Goal: Use online tool/utility: Utilize a website feature to perform a specific function

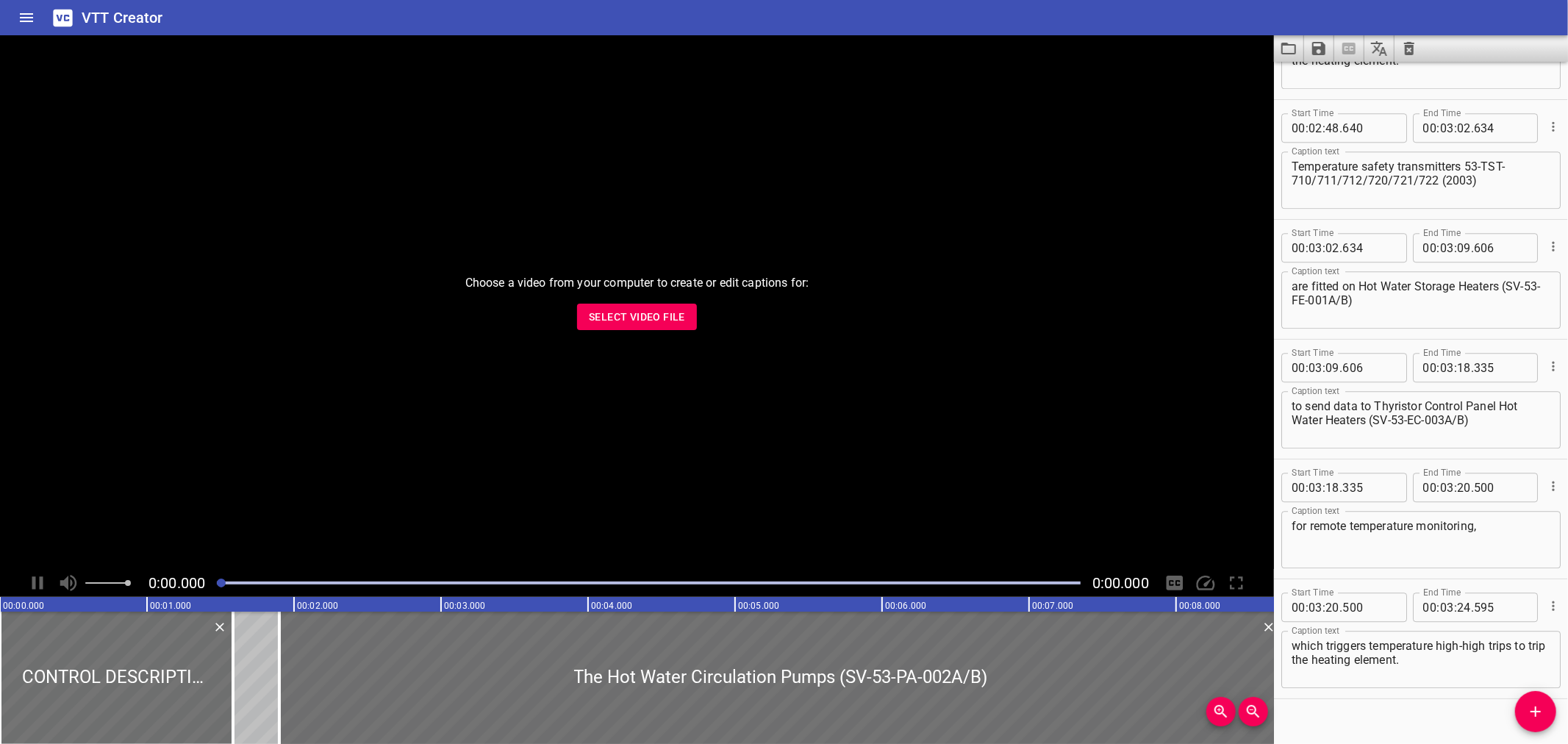
scroll to position [3219, 0]
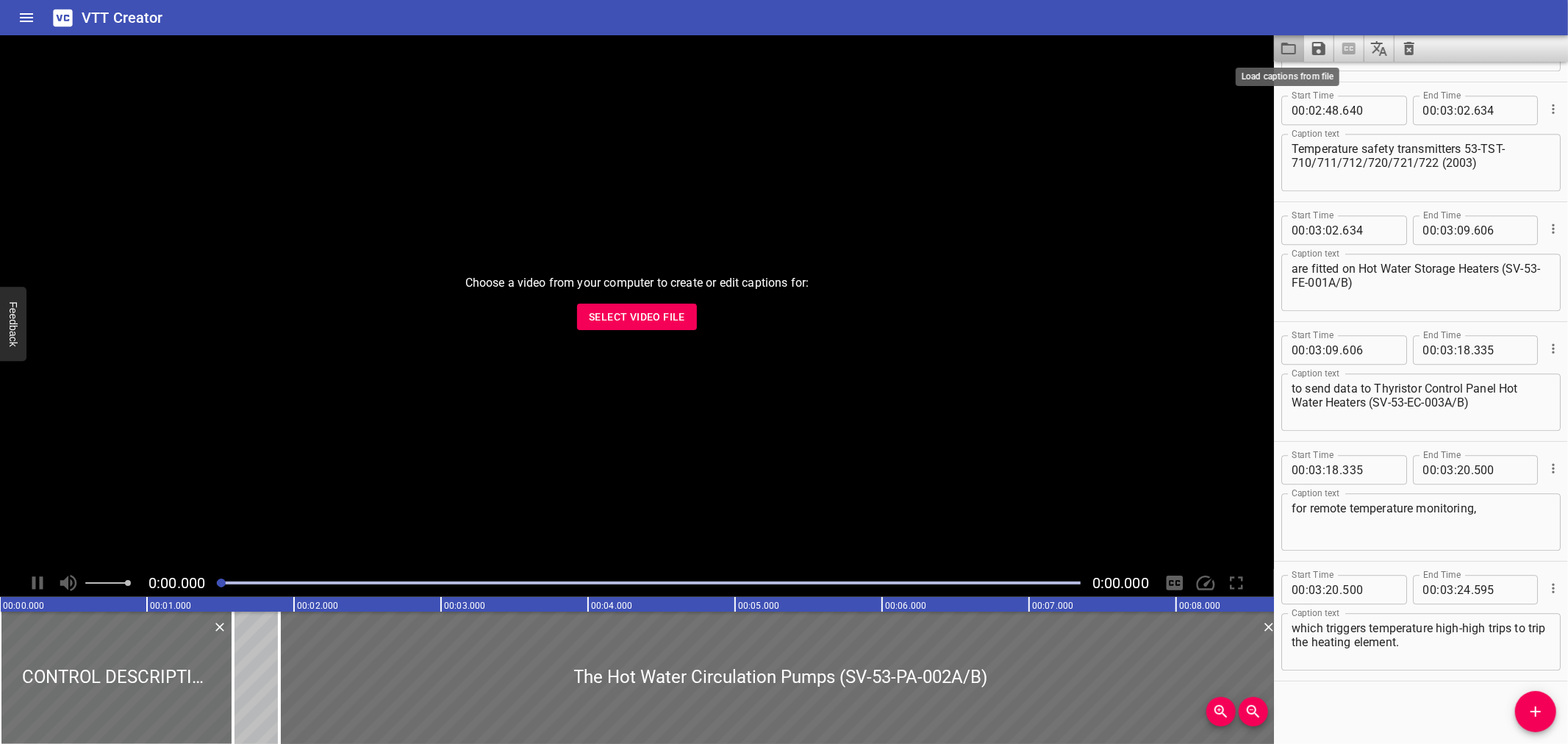
click at [1281, 46] on icon "Load captions from file" at bounding box center [1289, 49] width 18 height 18
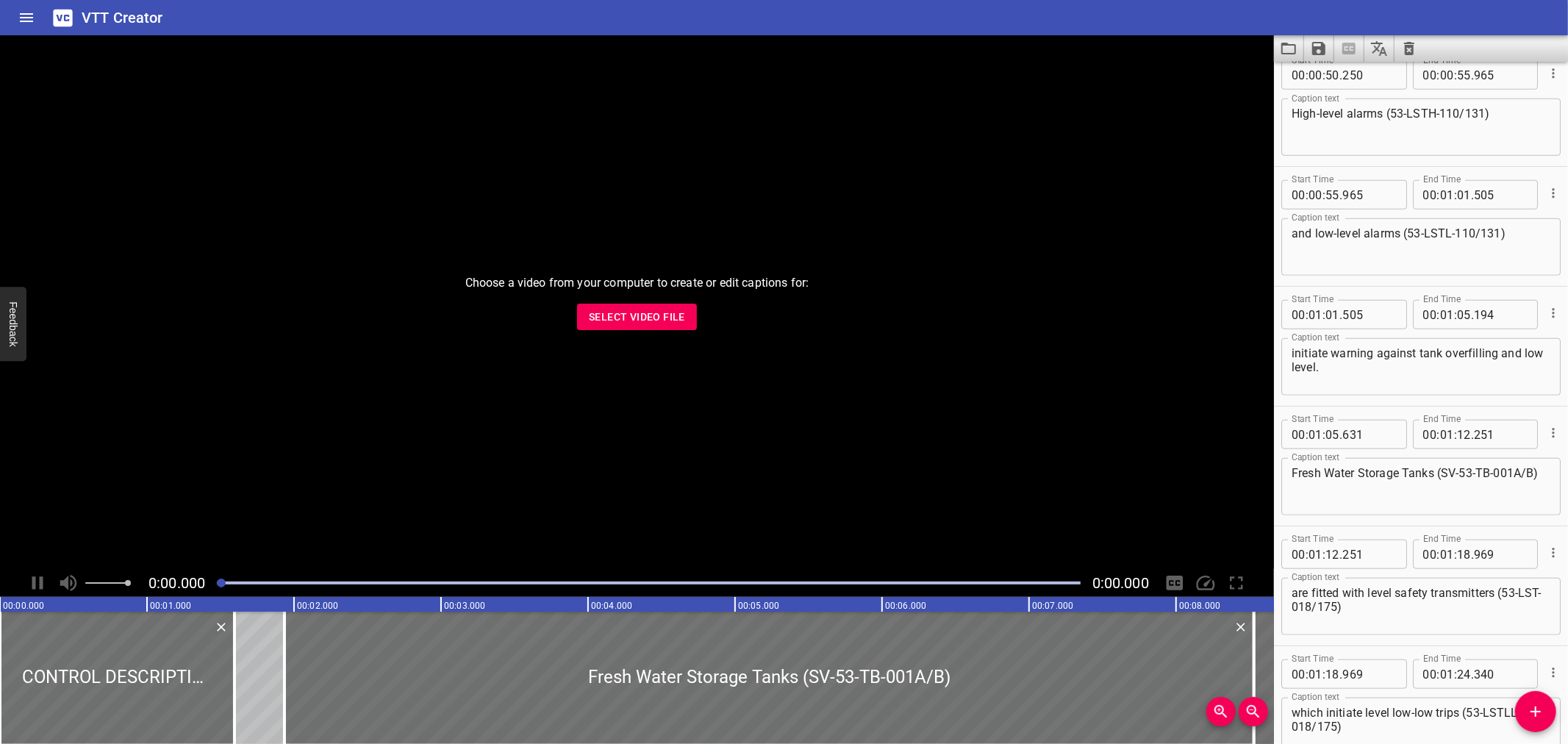
click at [641, 325] on span "Select Video File" at bounding box center [637, 316] width 96 height 19
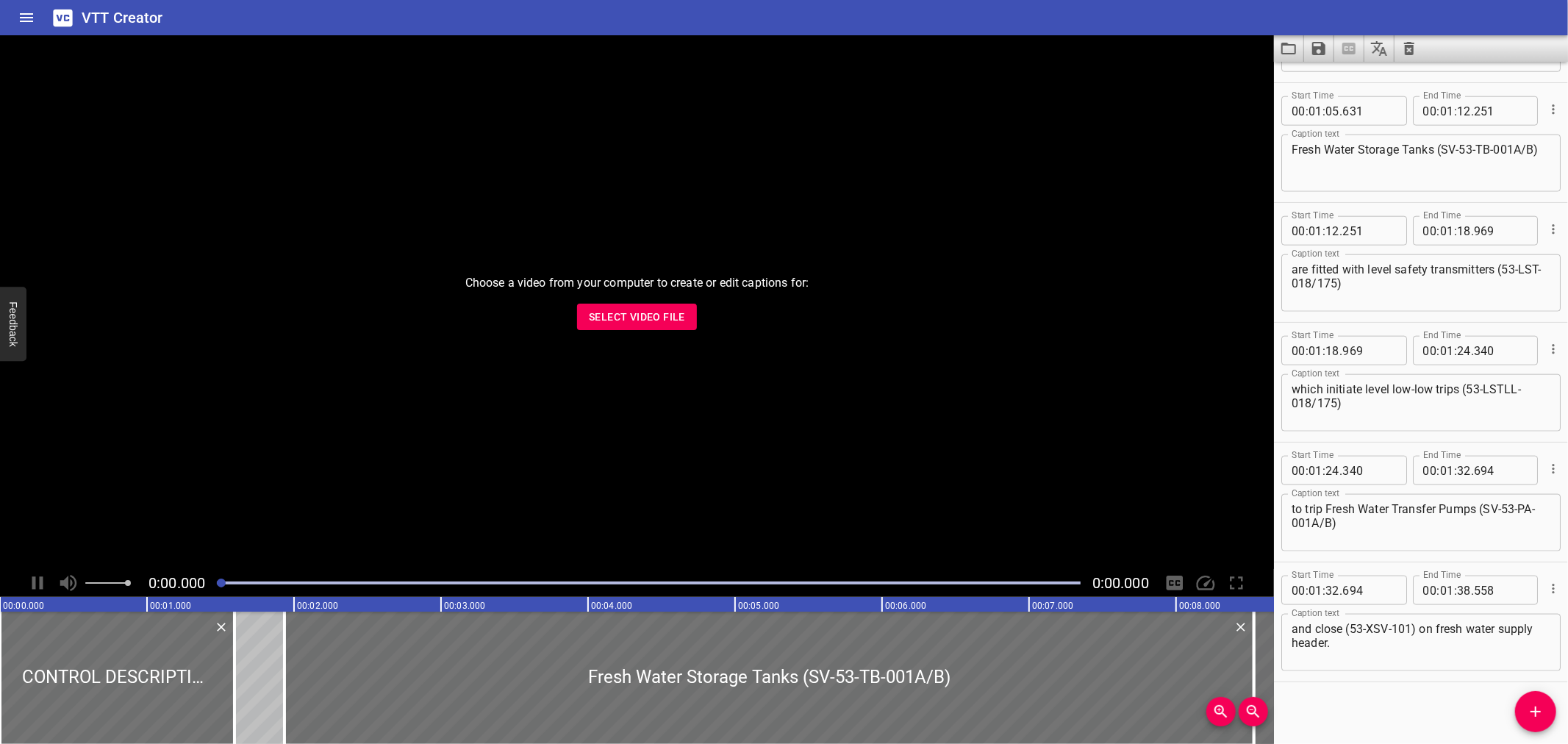
scroll to position [1423, 0]
click at [848, 584] on div "Play progress" at bounding box center [648, 582] width 863 height 3
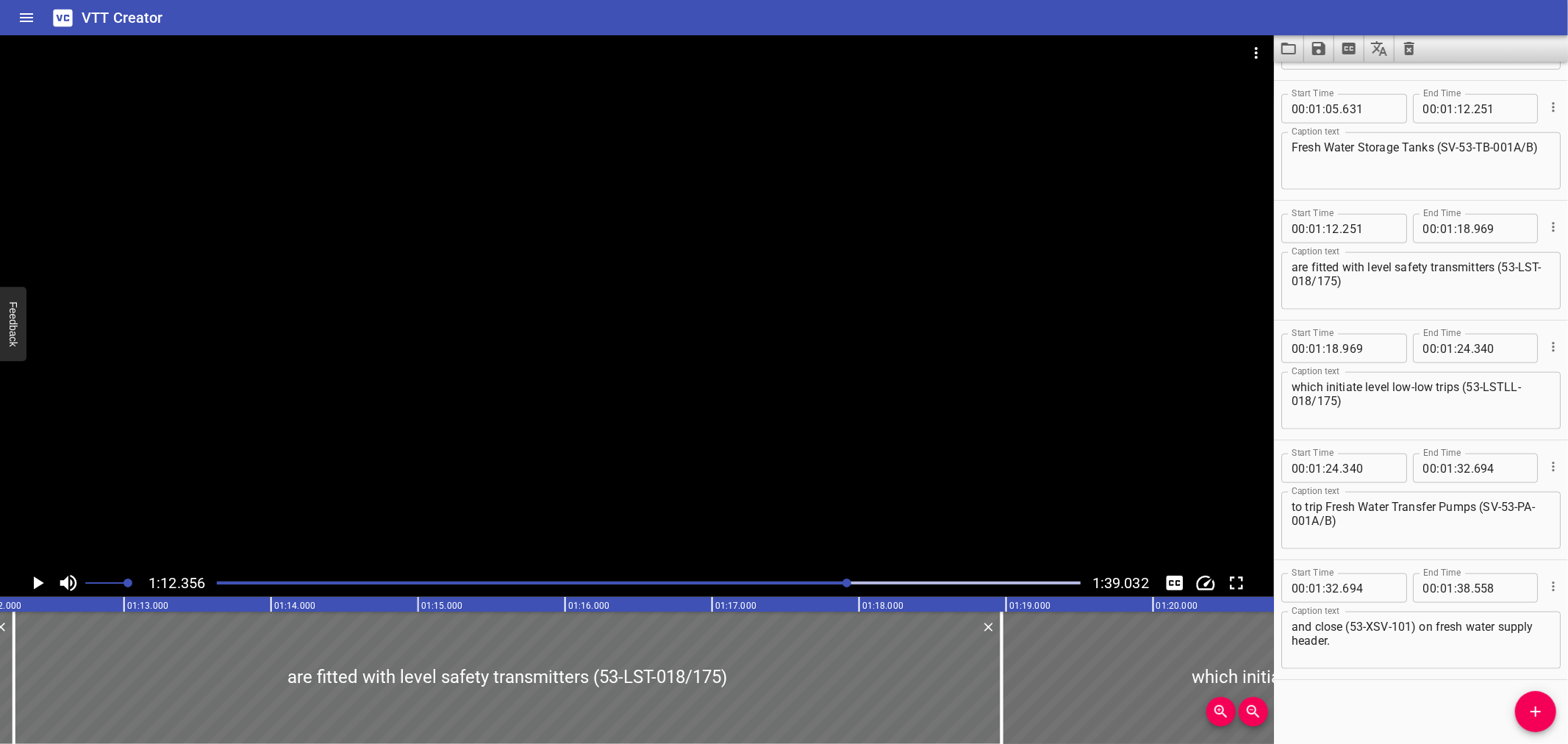
scroll to position [0, 10637]
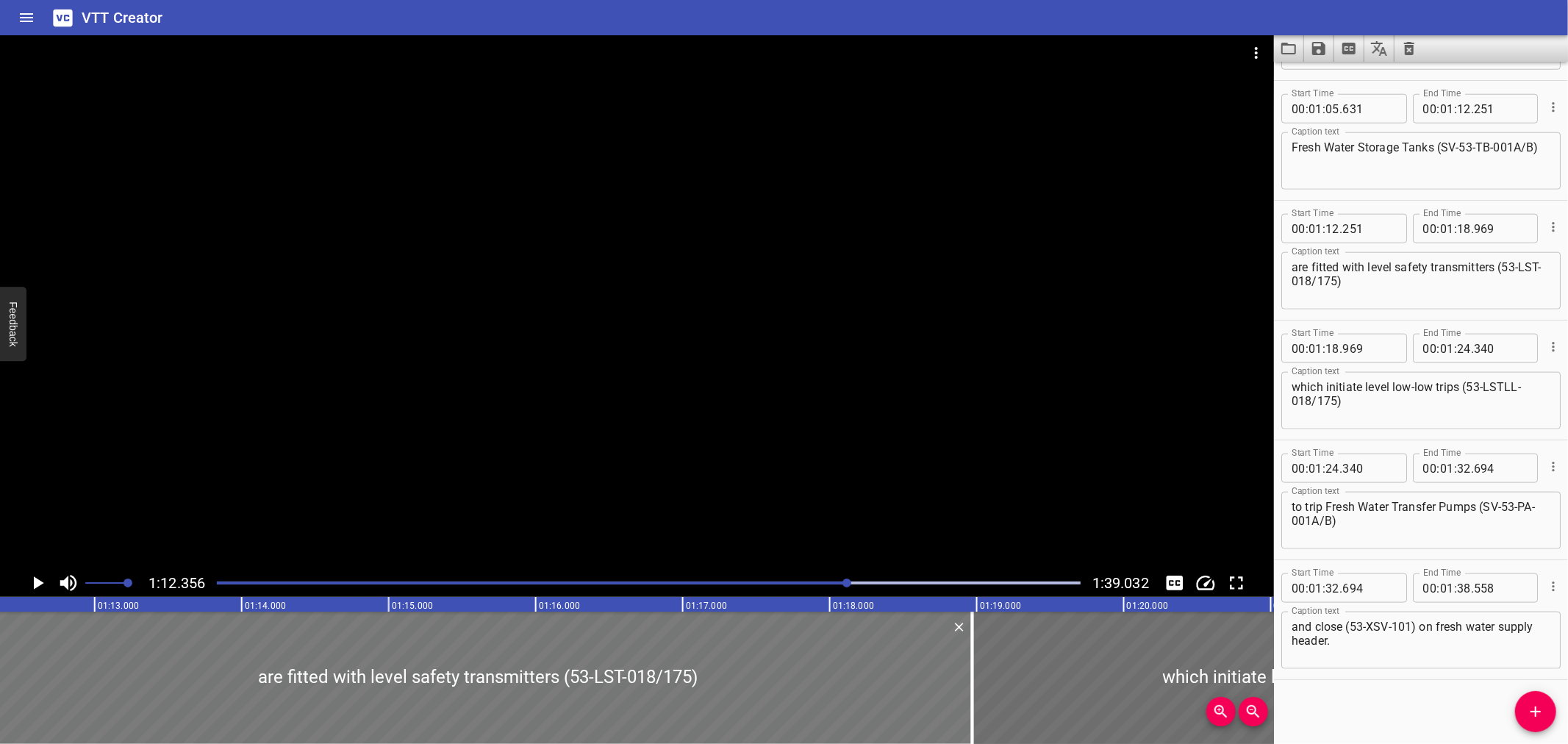
click at [381, 681] on div at bounding box center [478, 678] width 988 height 132
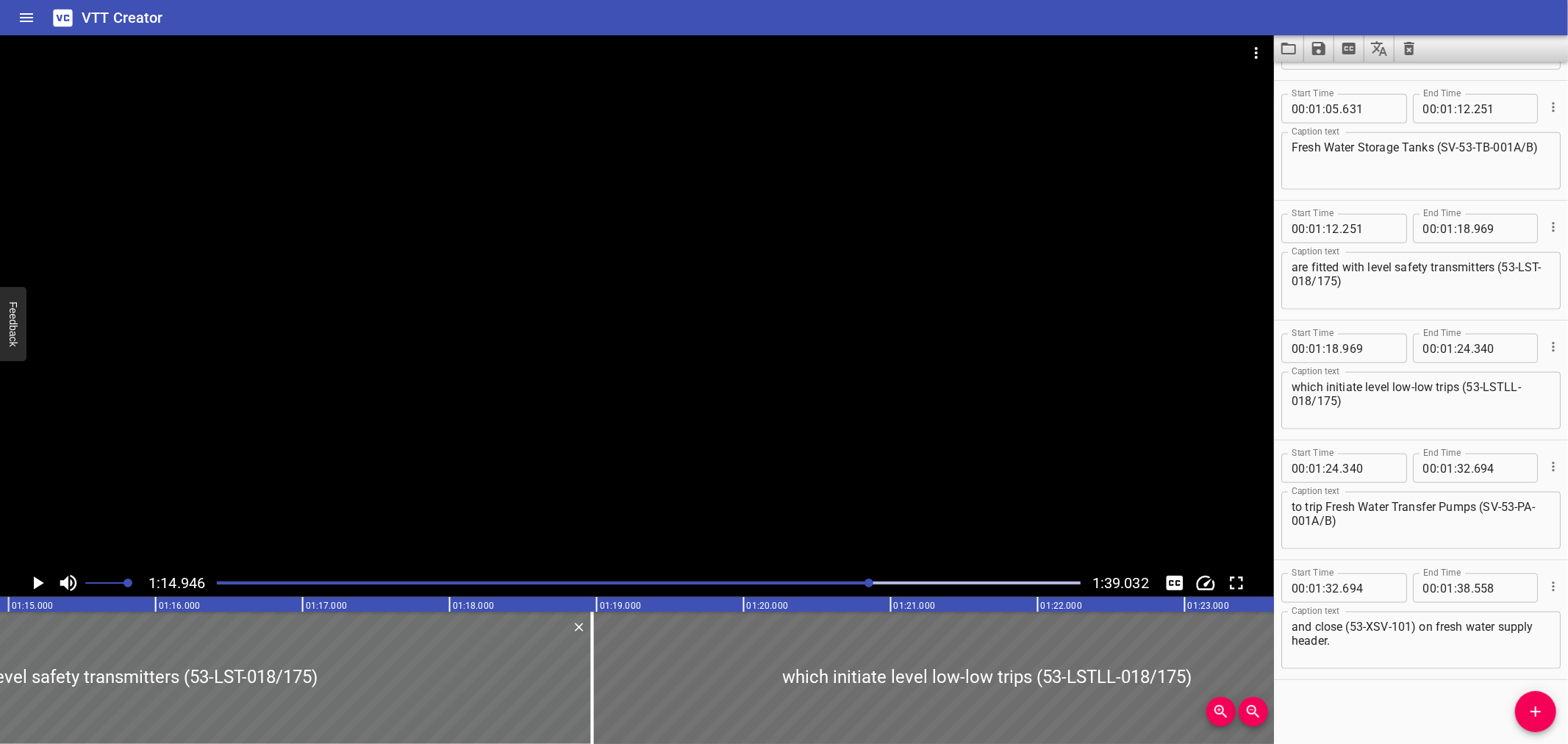
click at [463, 409] on div at bounding box center [637, 302] width 1274 height 534
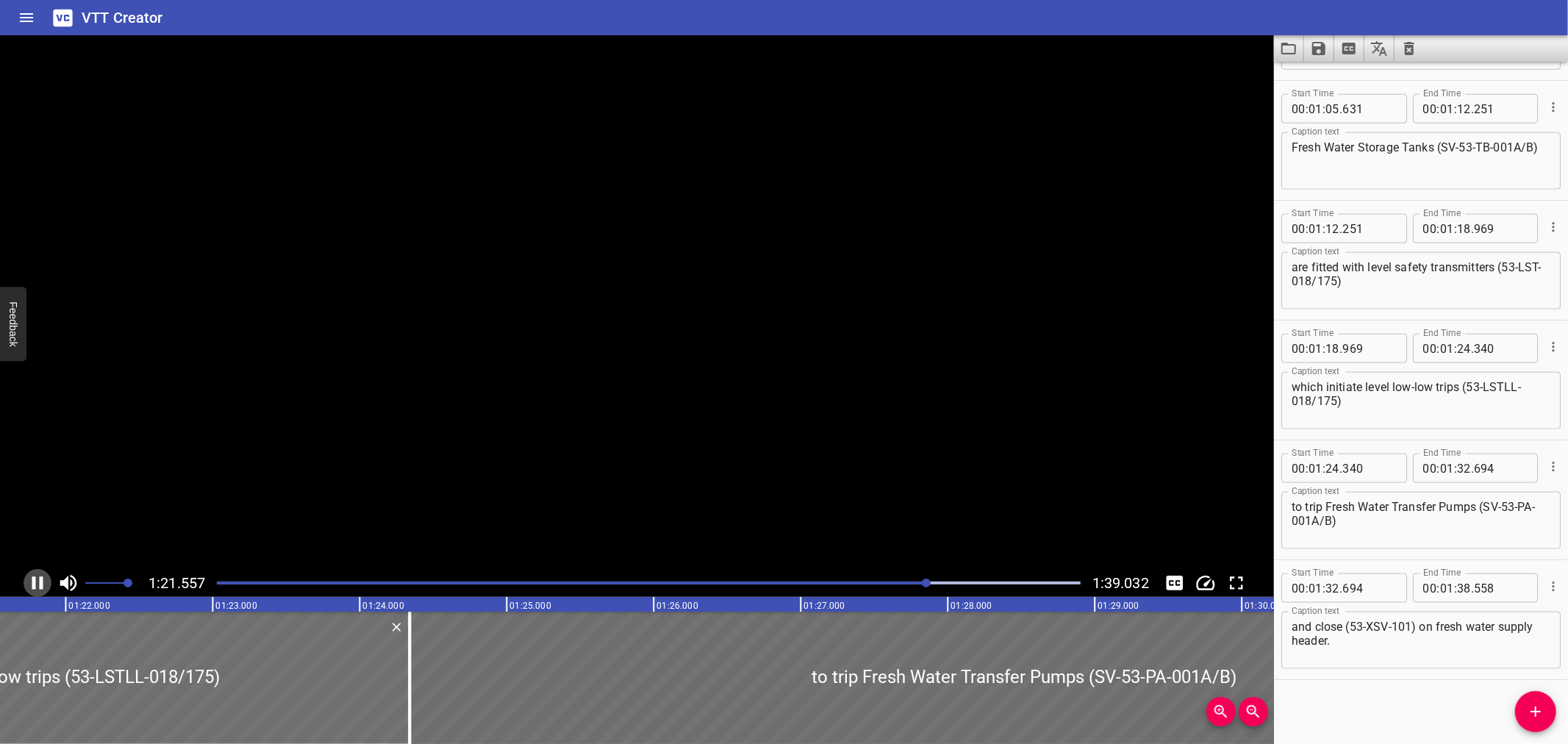
click at [34, 584] on icon "Play/Pause" at bounding box center [37, 583] width 11 height 14
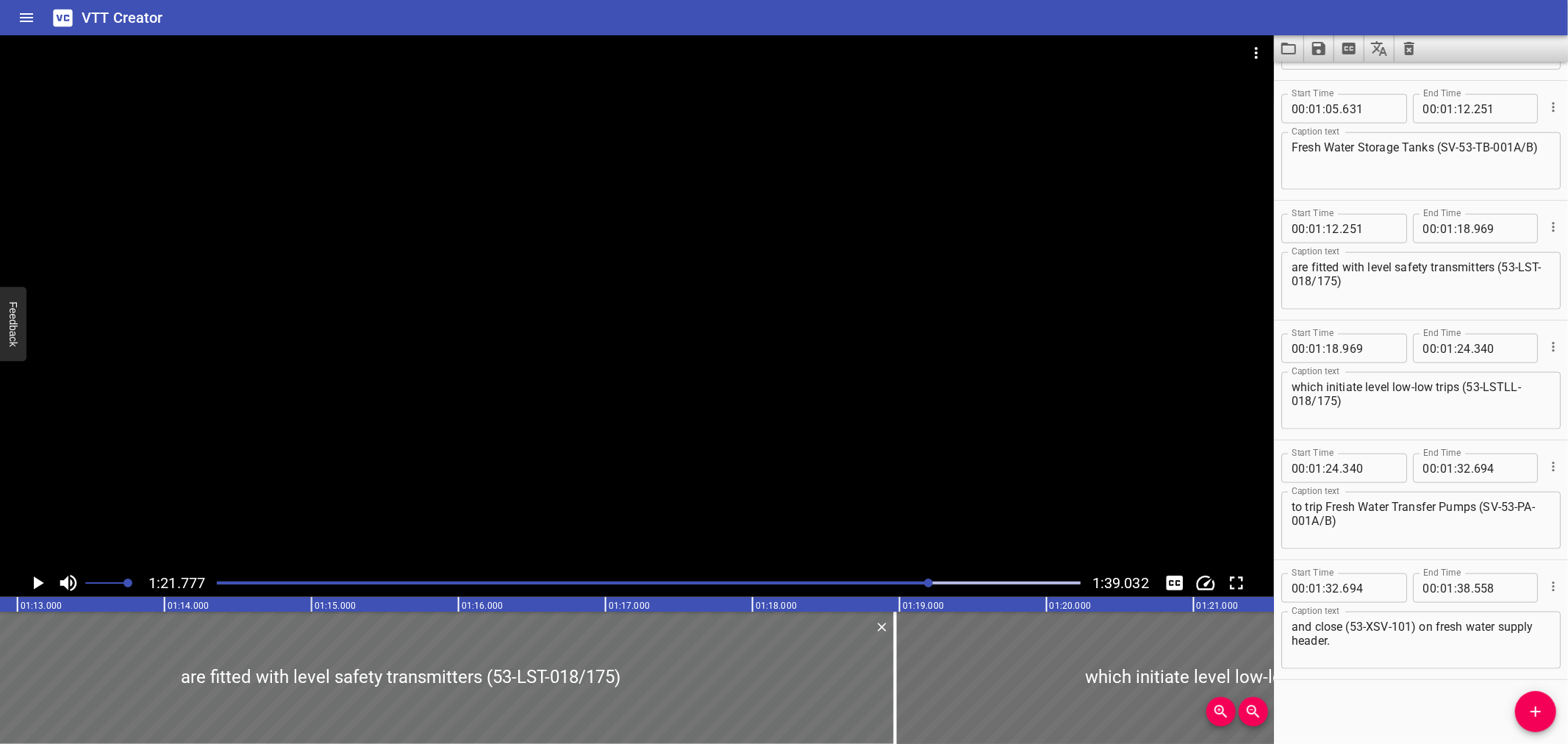
scroll to position [0, 10877]
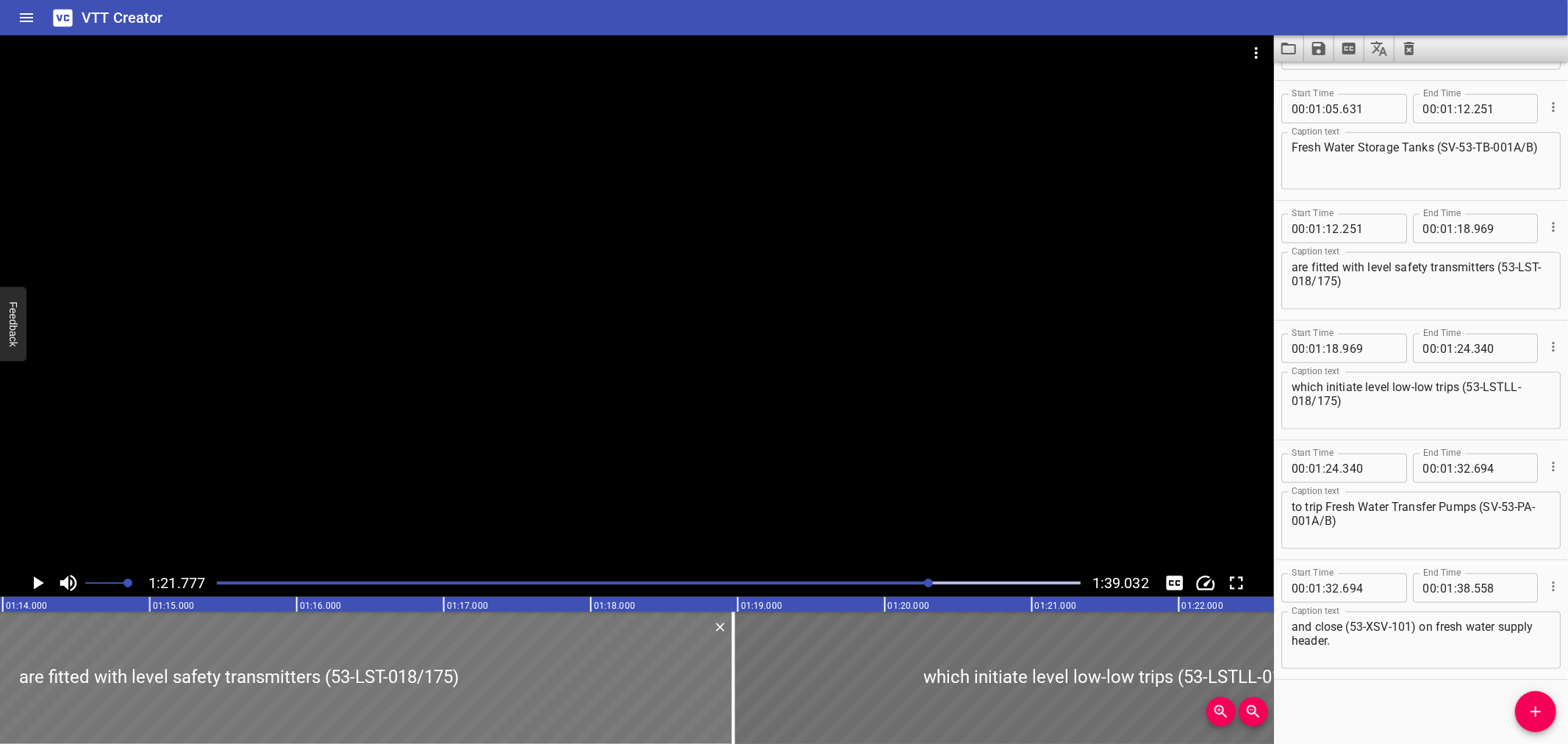
click at [290, 679] on div at bounding box center [239, 678] width 988 height 132
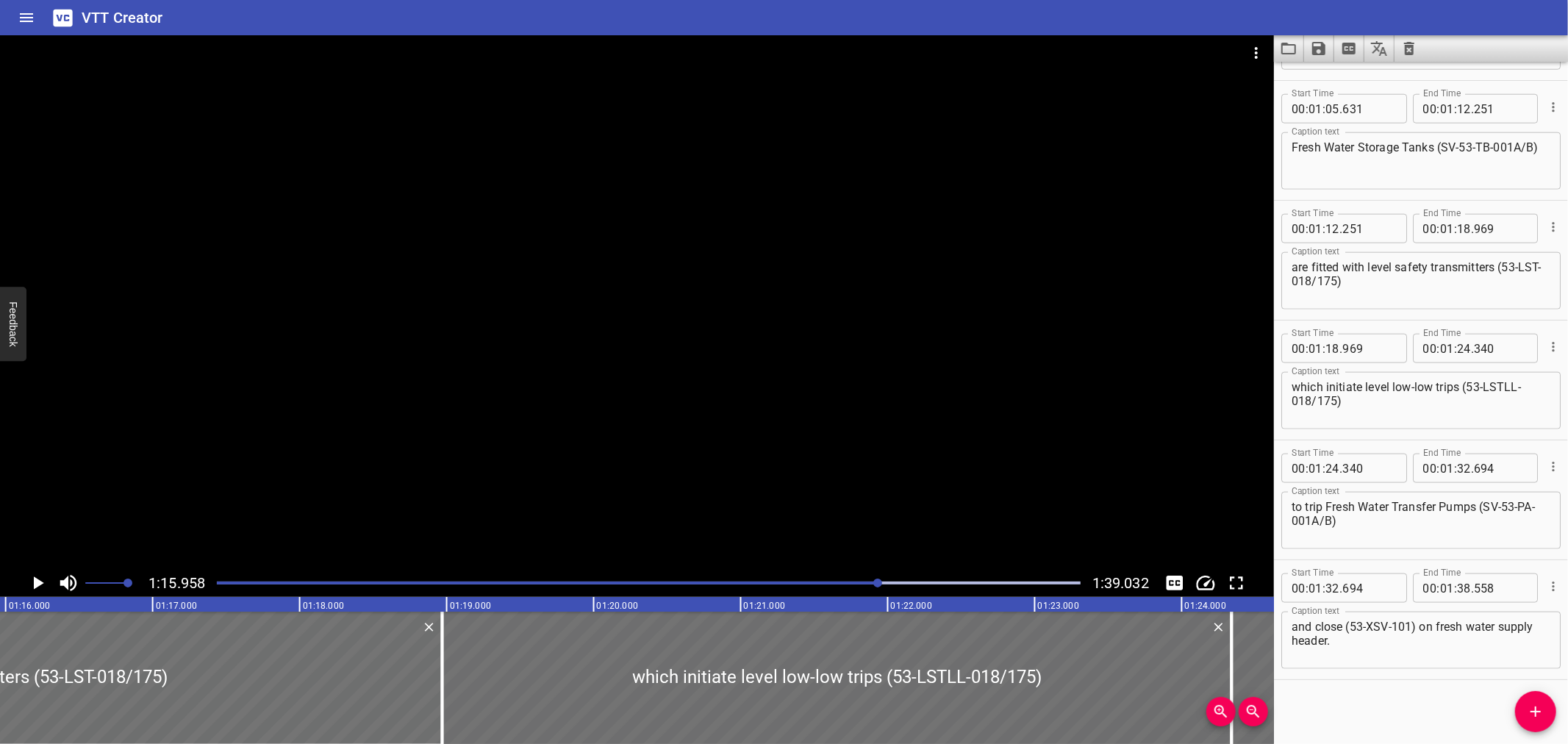
click at [142, 428] on div at bounding box center [637, 302] width 1274 height 534
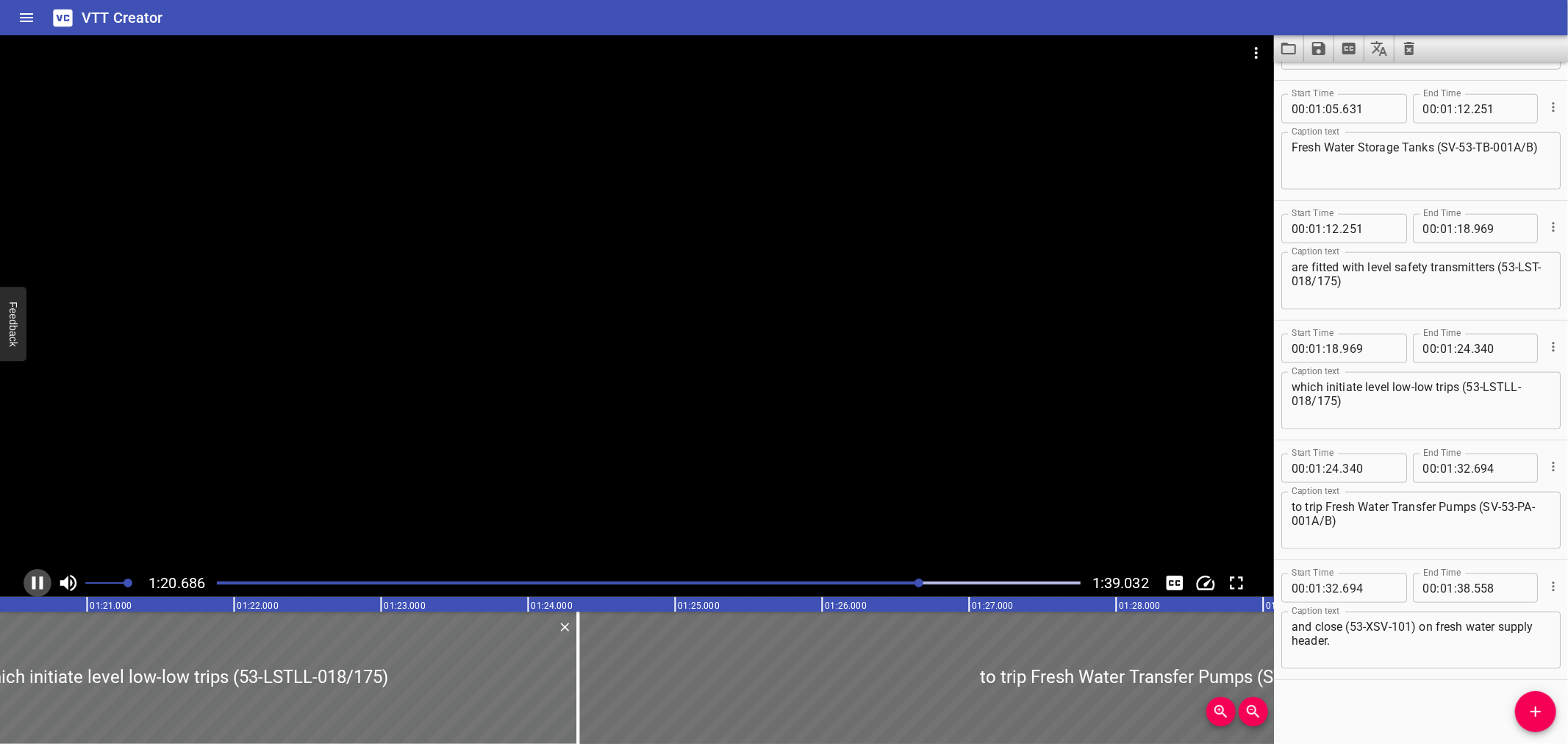
click at [37, 575] on icon "Play/Pause" at bounding box center [37, 583] width 22 height 22
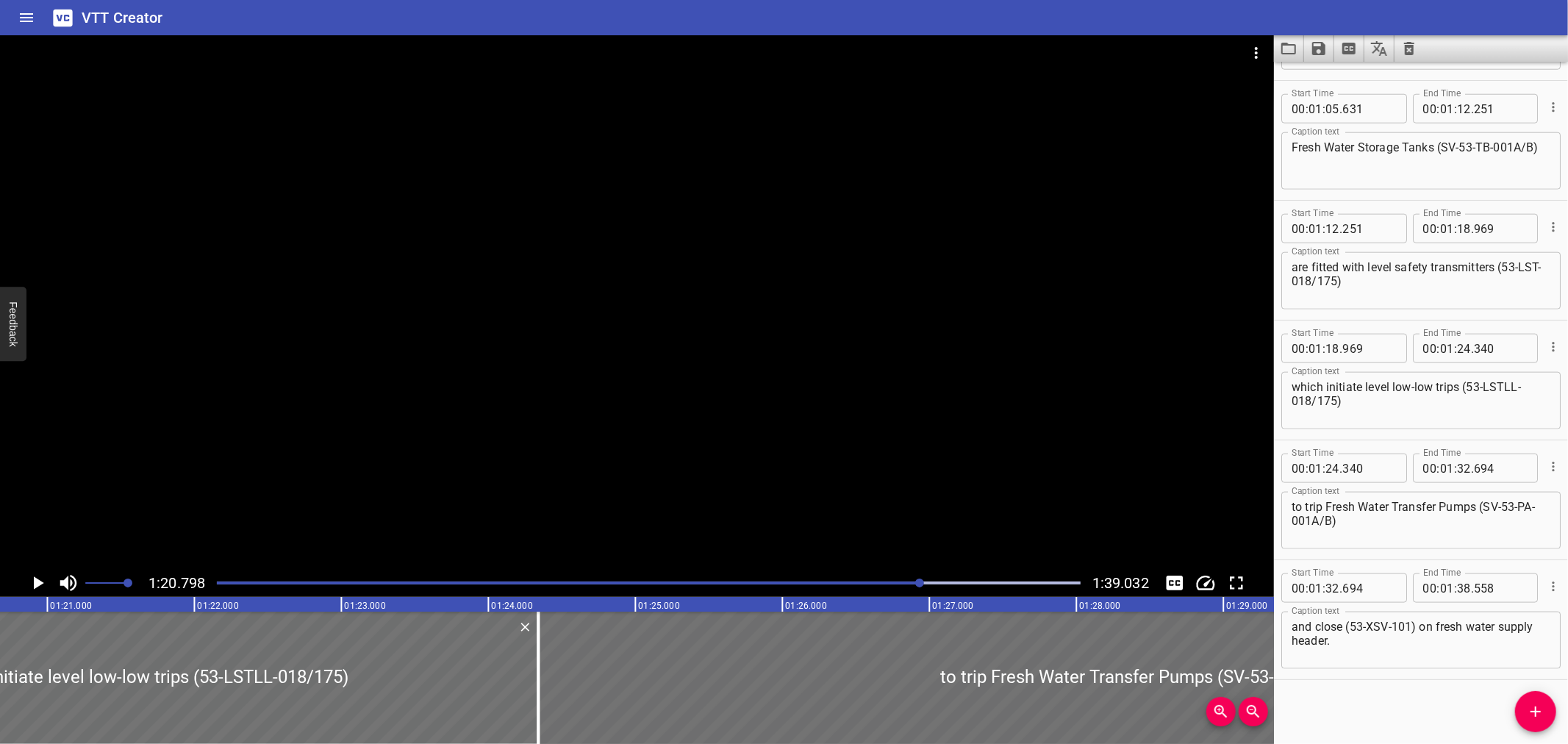
scroll to position [0, 11879]
click at [662, 407] on div at bounding box center [637, 302] width 1274 height 534
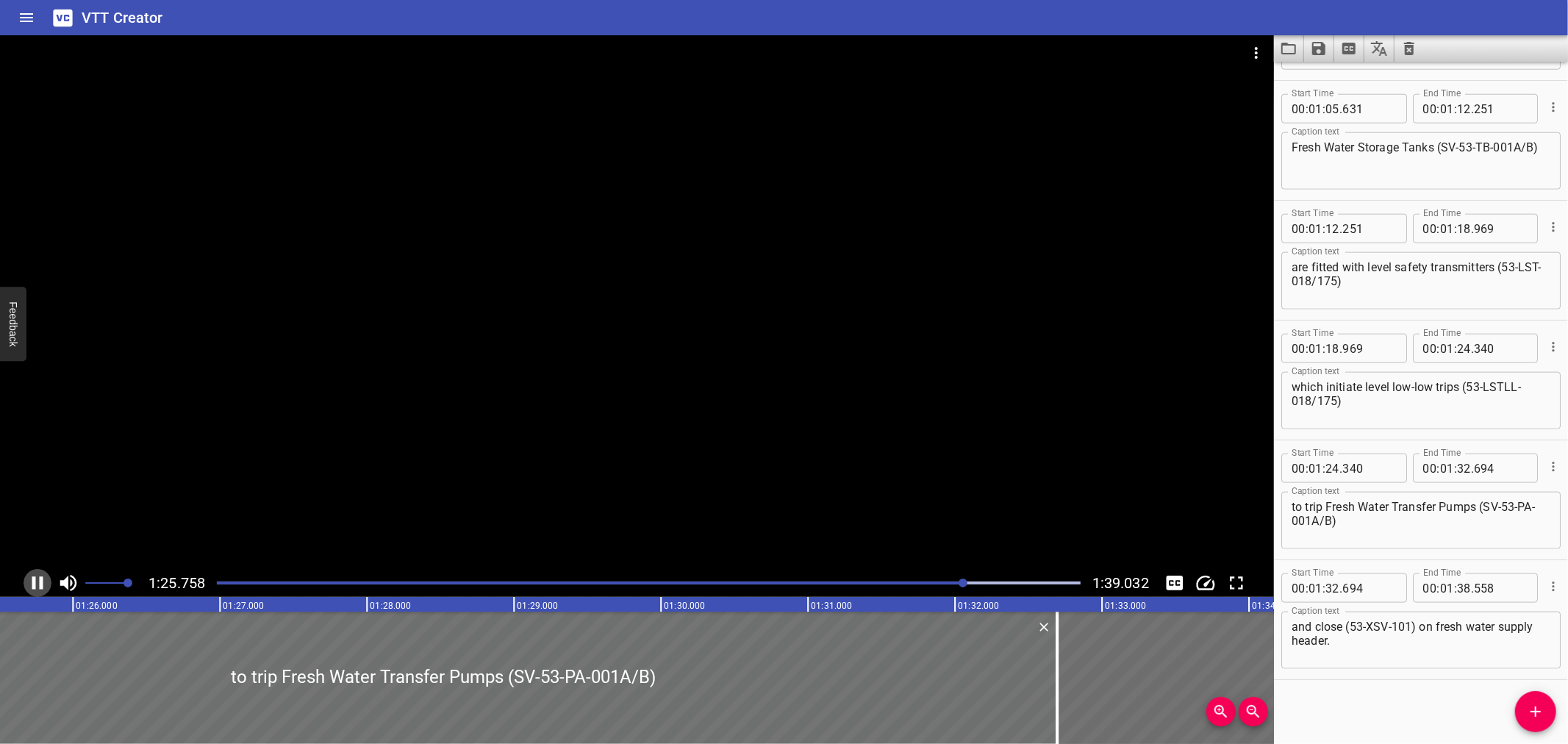
click at [37, 579] on icon "Play/Pause" at bounding box center [37, 583] width 22 height 22
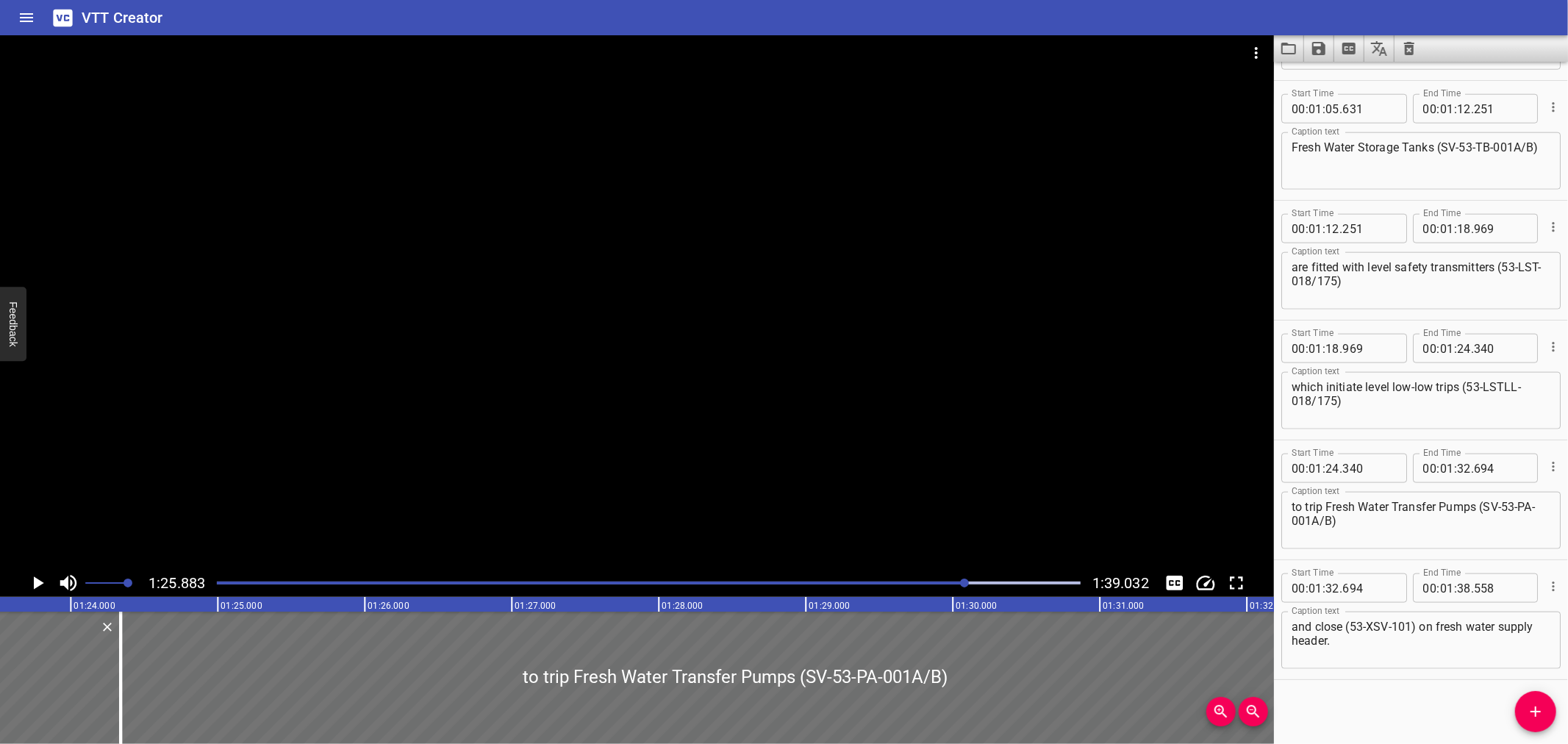
scroll to position [0, 11954]
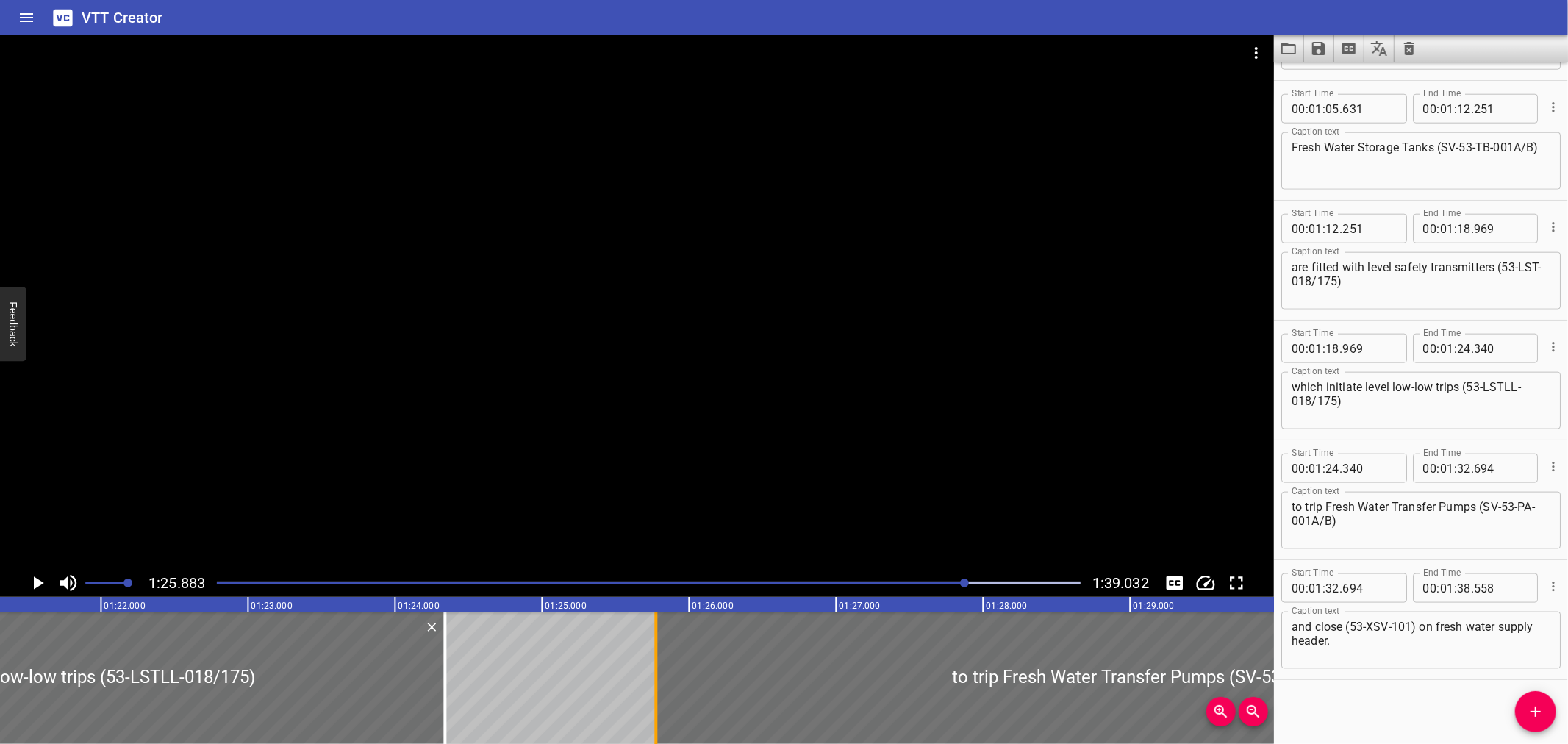
drag, startPoint x: 441, startPoint y: 658, endPoint x: 652, endPoint y: 657, distance: 211.0
click at [652, 657] on div at bounding box center [655, 678] width 15 height 132
type input "25"
type input "775"
click at [652, 657] on div at bounding box center [655, 678] width 15 height 132
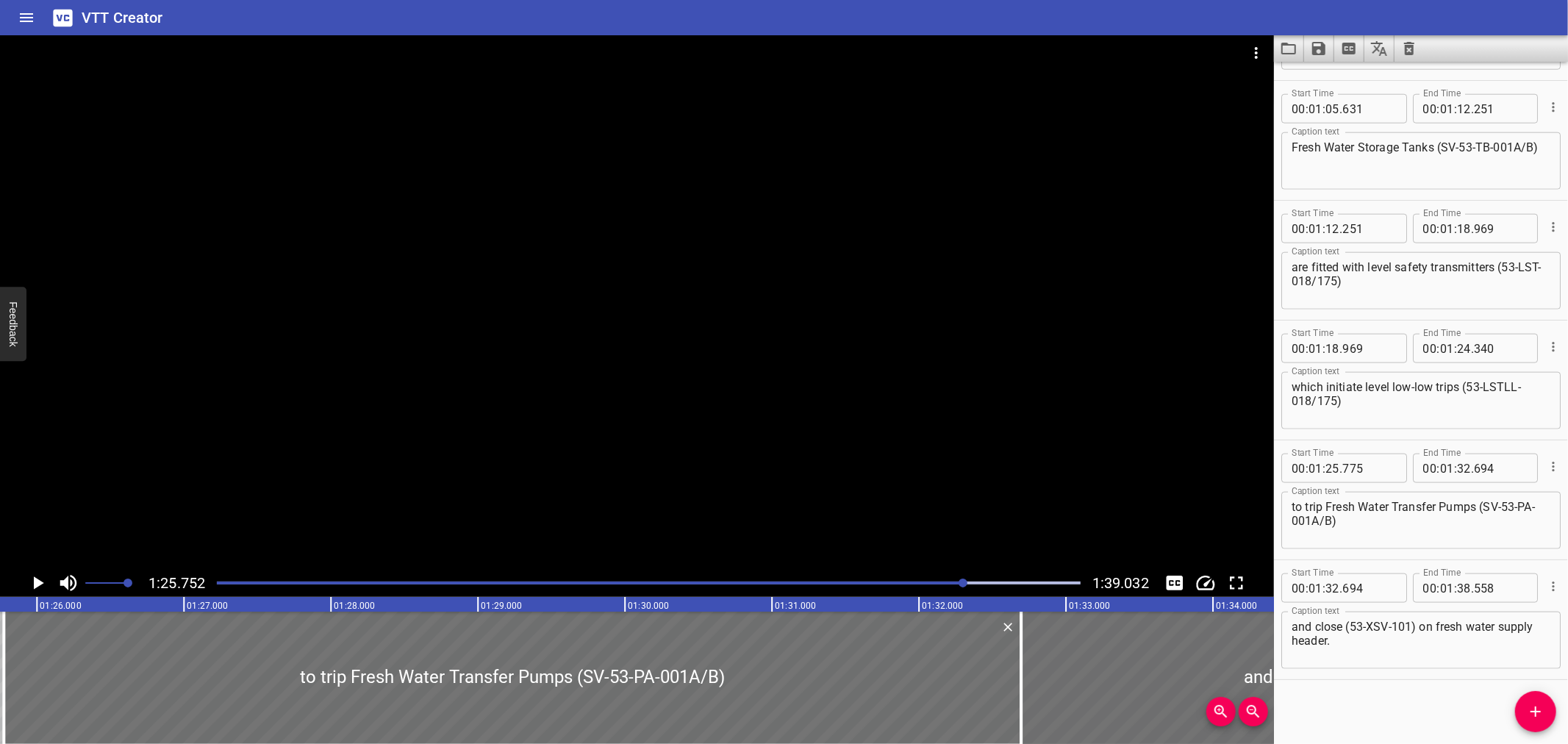
click at [429, 418] on div at bounding box center [637, 302] width 1274 height 534
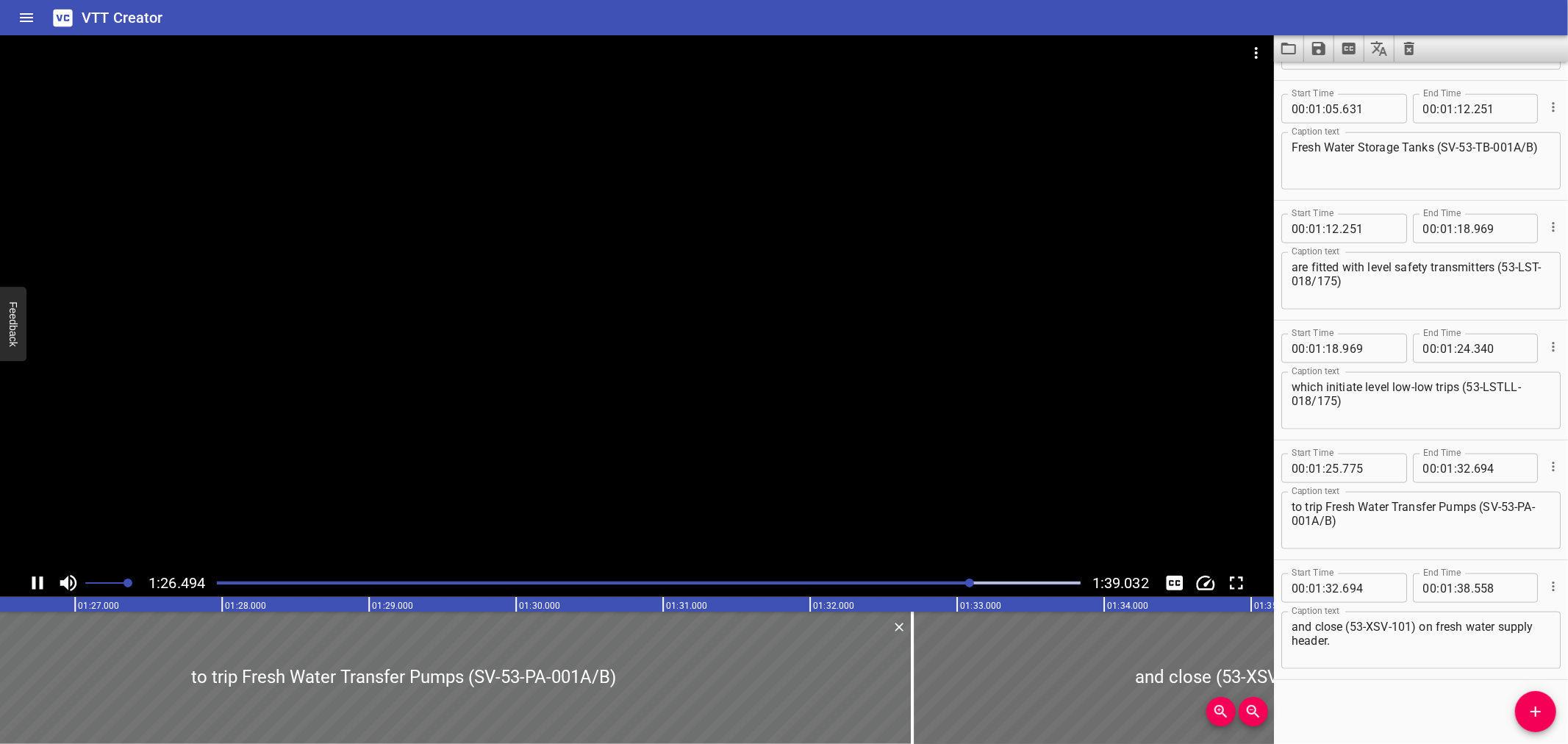
click at [392, 437] on div at bounding box center [637, 302] width 1274 height 534
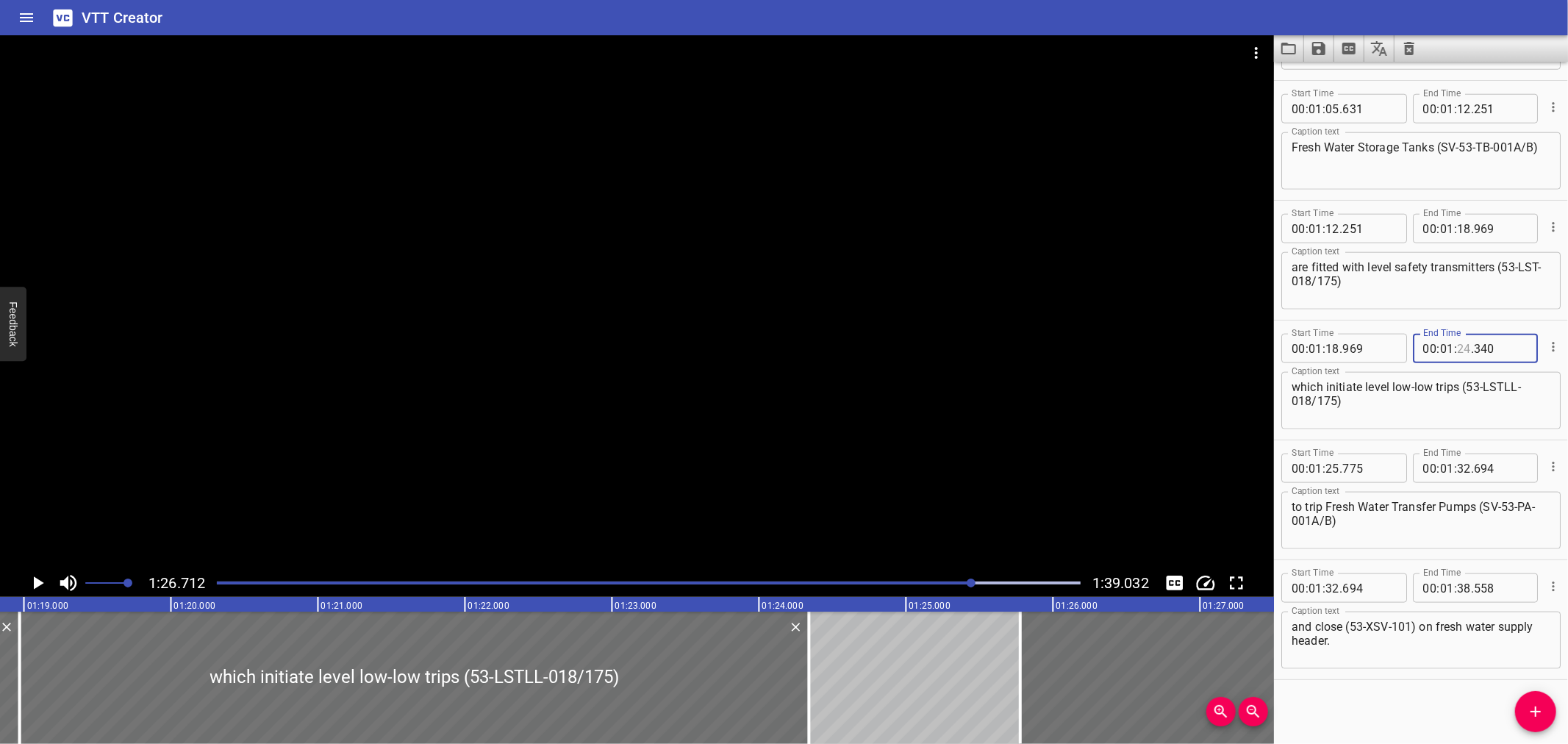
click at [1461, 348] on input "number" at bounding box center [1464, 349] width 14 height 29
type input "25"
type input "775"
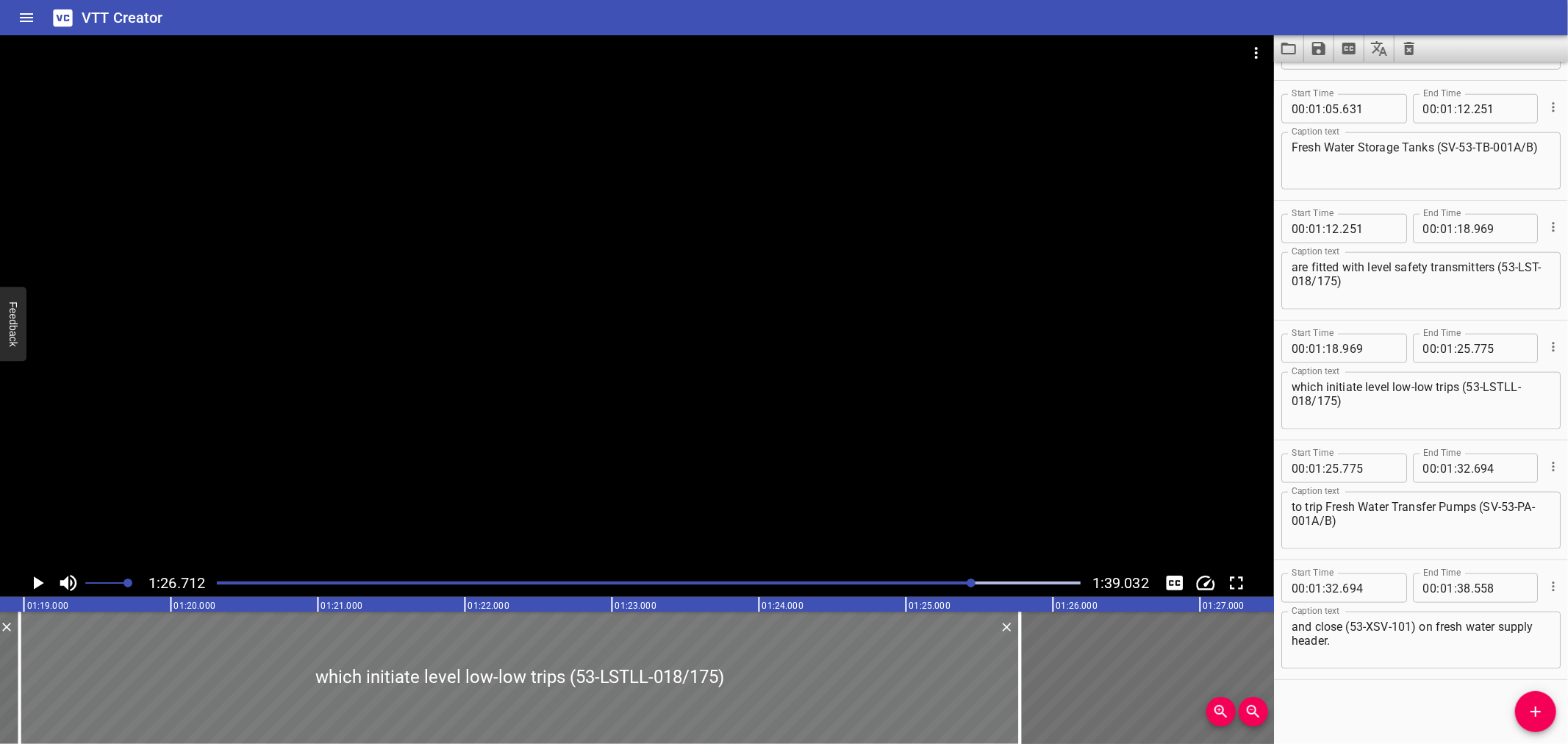
click at [238, 648] on div at bounding box center [520, 678] width 1001 height 132
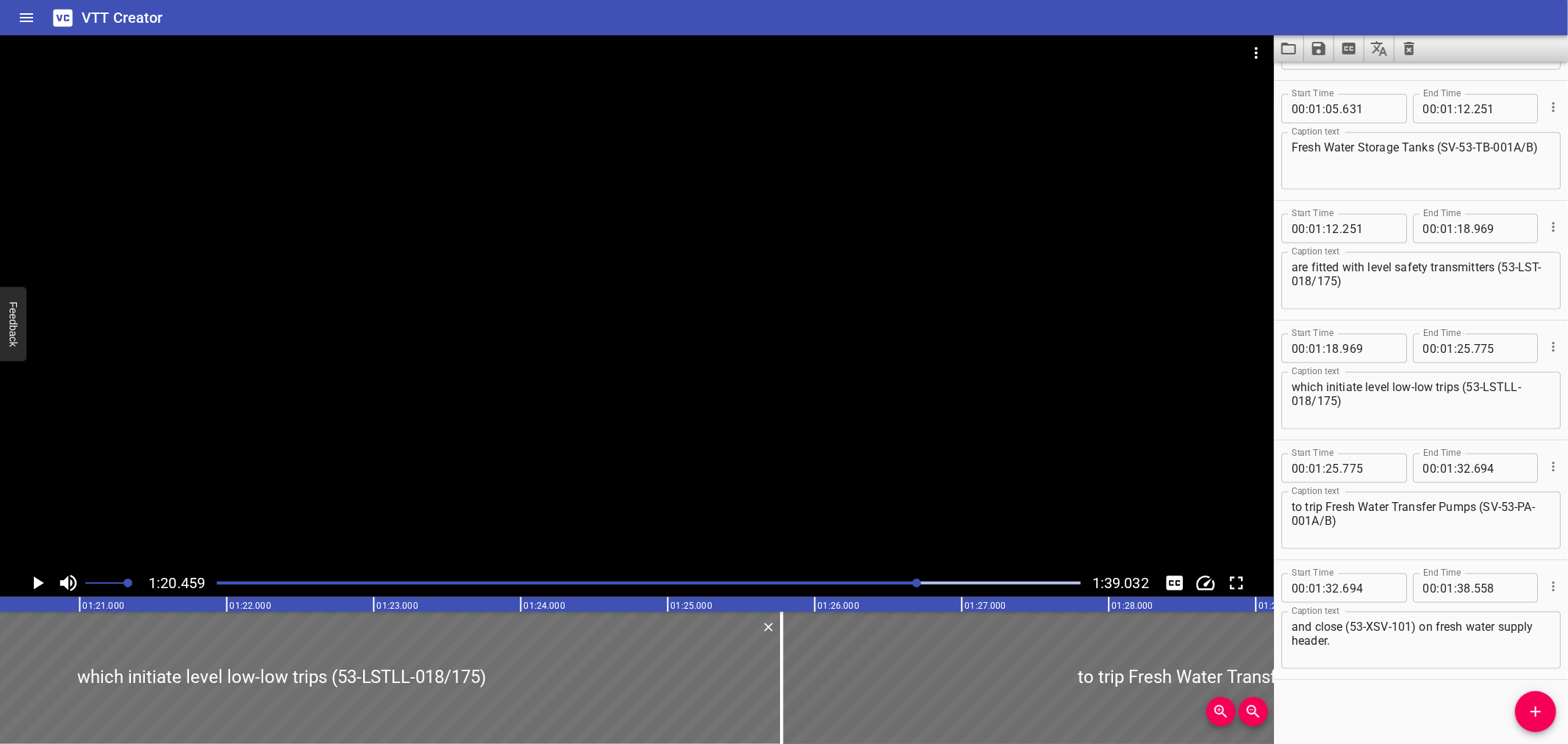
click at [326, 525] on div at bounding box center [637, 302] width 1274 height 534
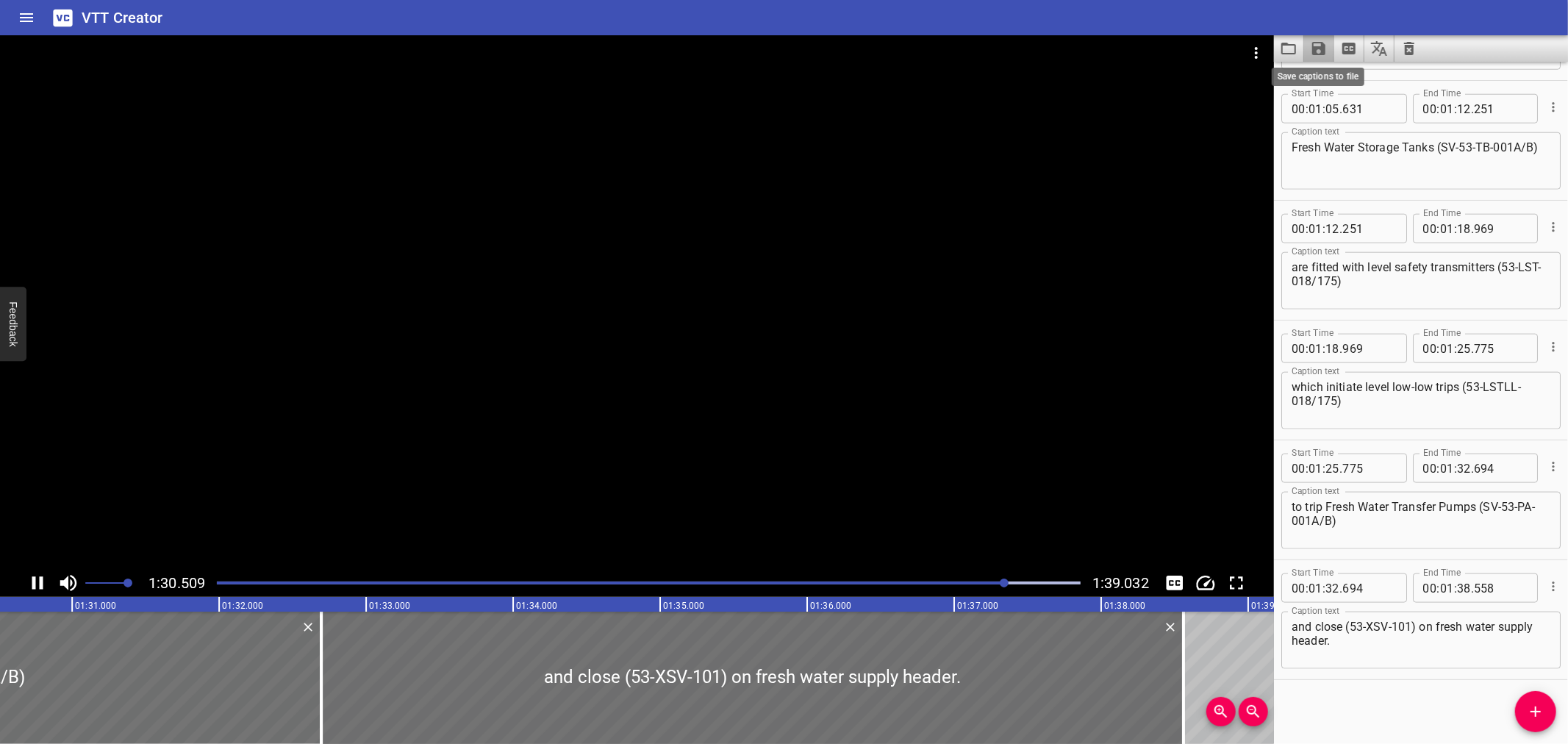
click at [1324, 53] on icon "Save captions to file" at bounding box center [1319, 49] width 14 height 14
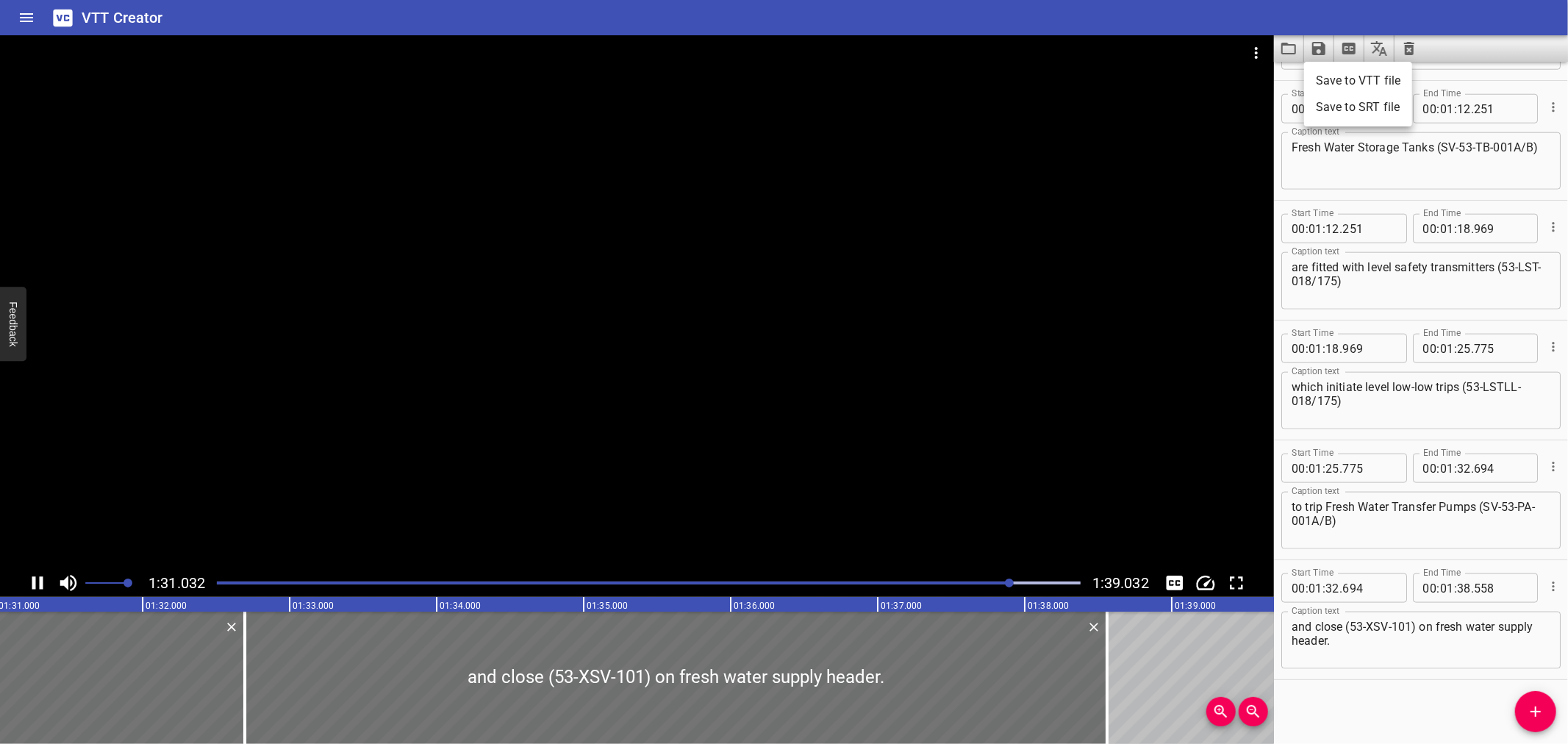
click at [1338, 68] on li "Save to VTT file" at bounding box center [1358, 80] width 108 height 26
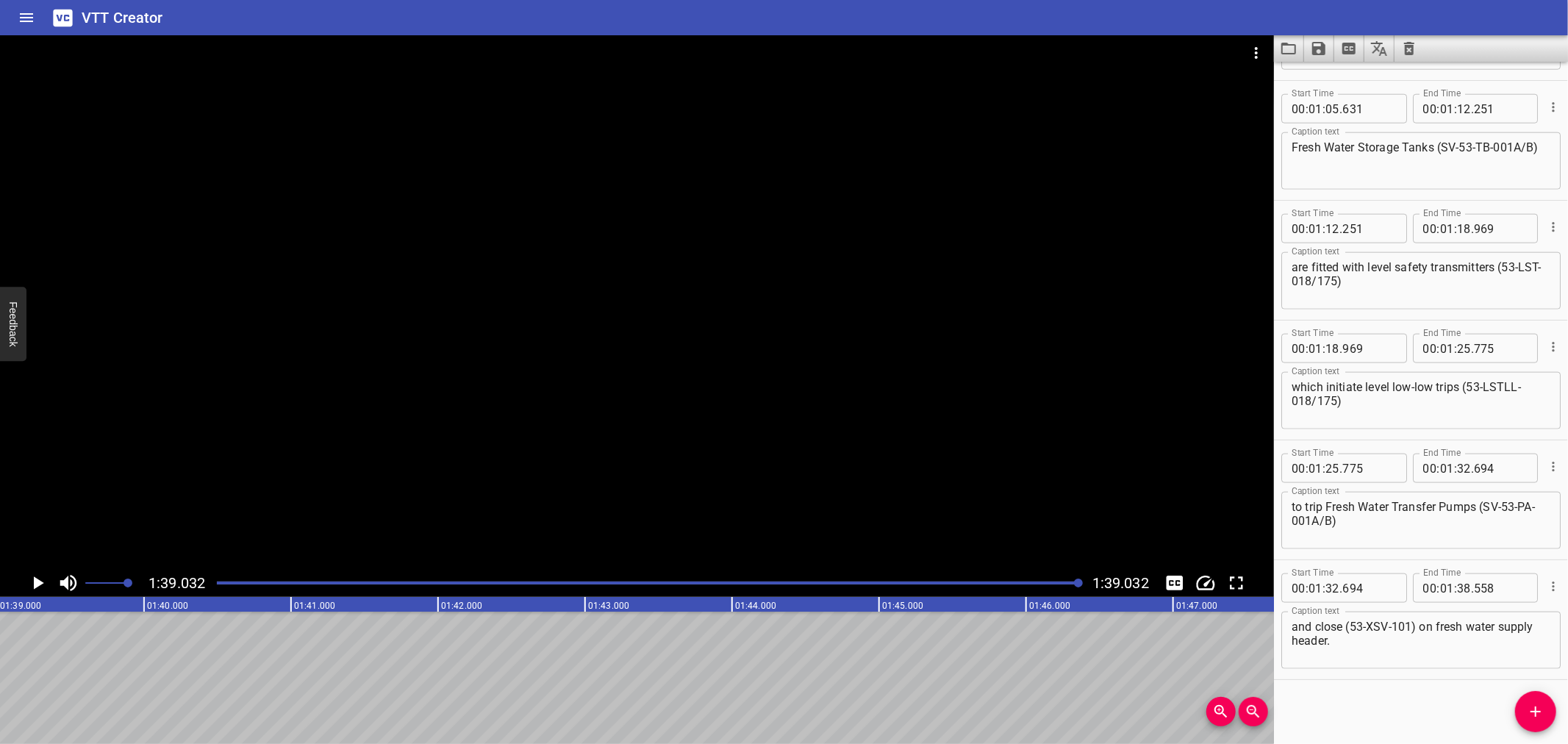
scroll to position [0, 14559]
click at [1301, 43] on button "Load captions from file" at bounding box center [1289, 48] width 30 height 26
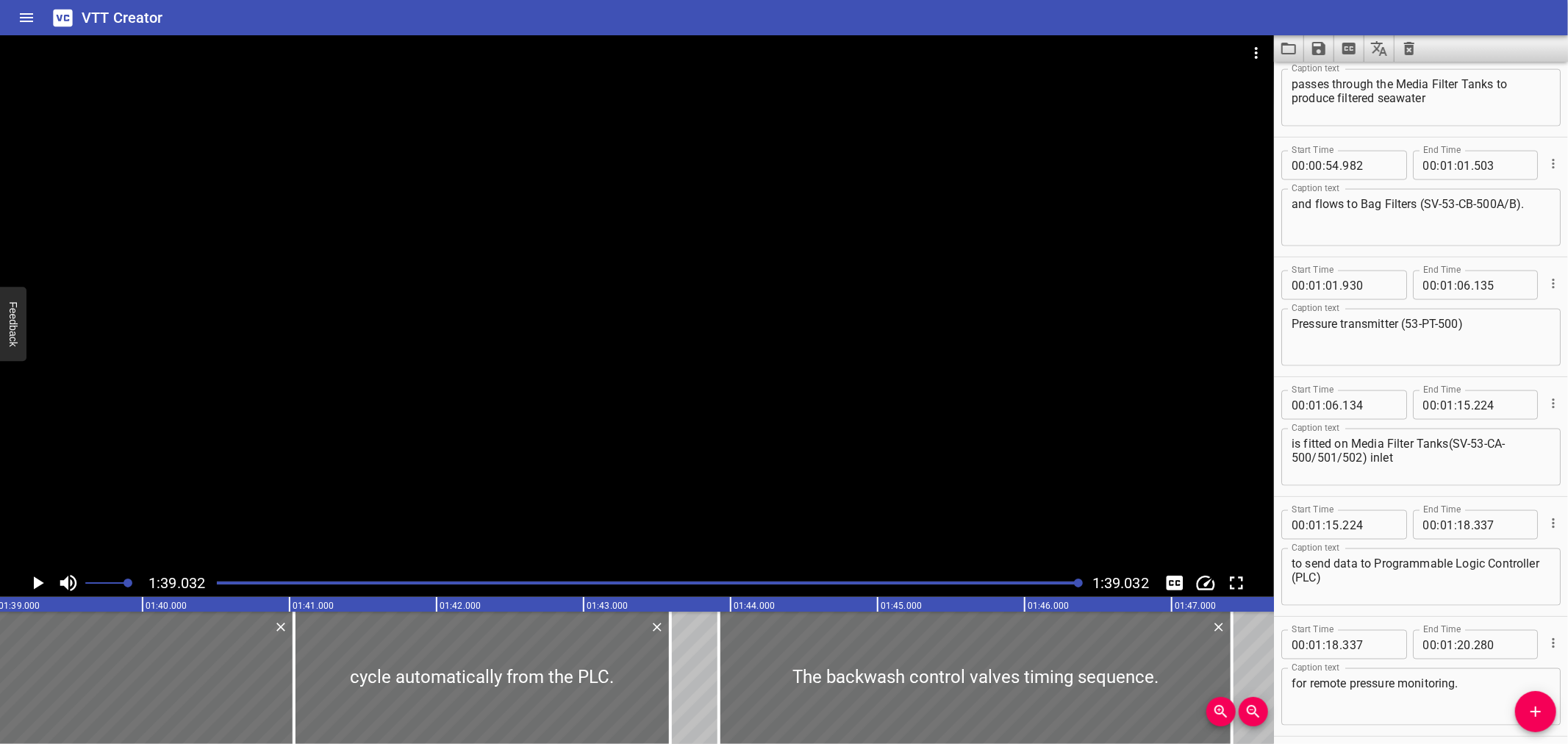
scroll to position [1756, 0]
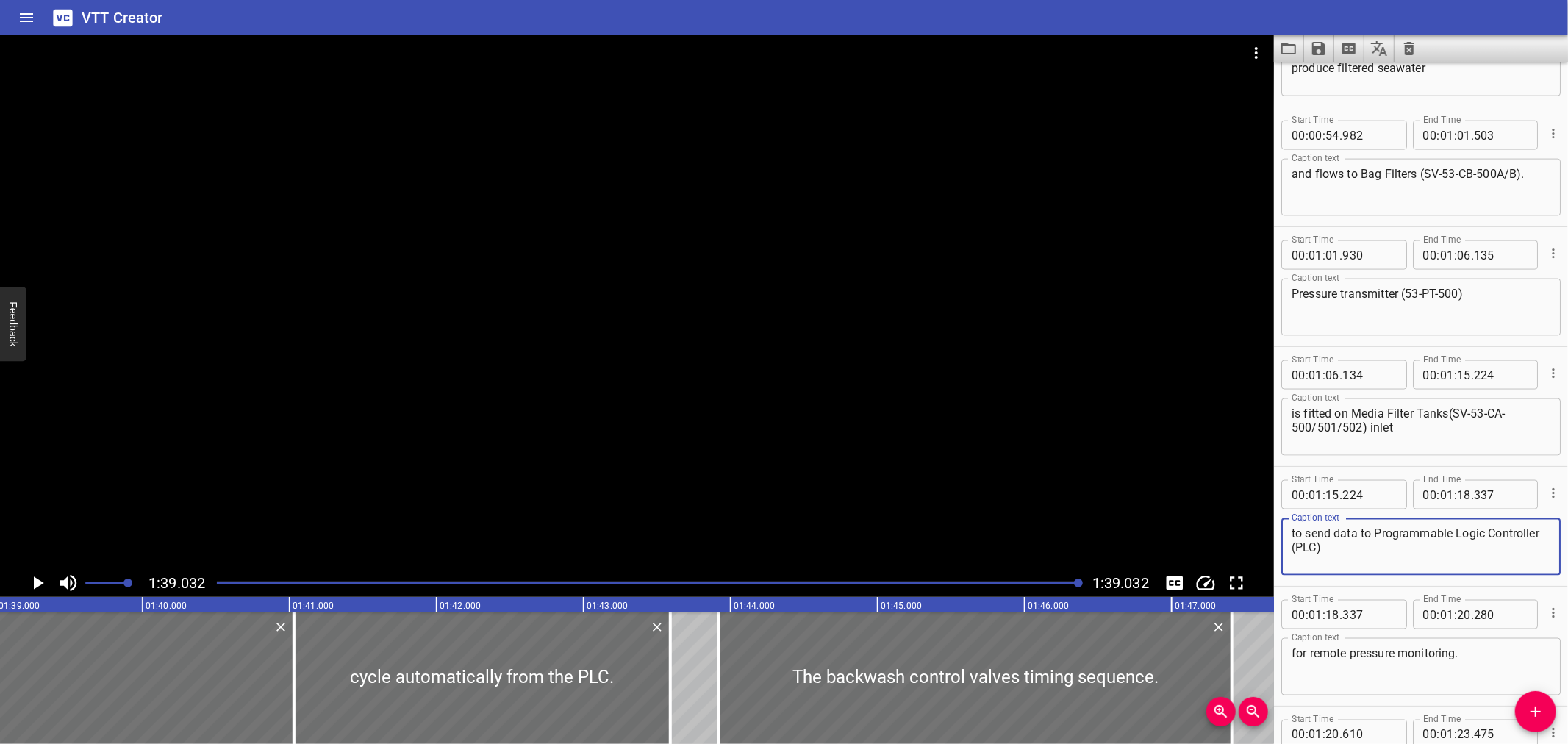
drag, startPoint x: 1529, startPoint y: 492, endPoint x: 1346, endPoint y: 563, distance: 196.3
click at [1346, 563] on textarea "to send data to Programmable Logic Controller (PLC)" at bounding box center [1421, 547] width 259 height 42
click at [1446, 407] on textarea "is fitted on Media Filter Tanks(SV-53-CA-500/501/502) inlet" at bounding box center [1421, 428] width 259 height 42
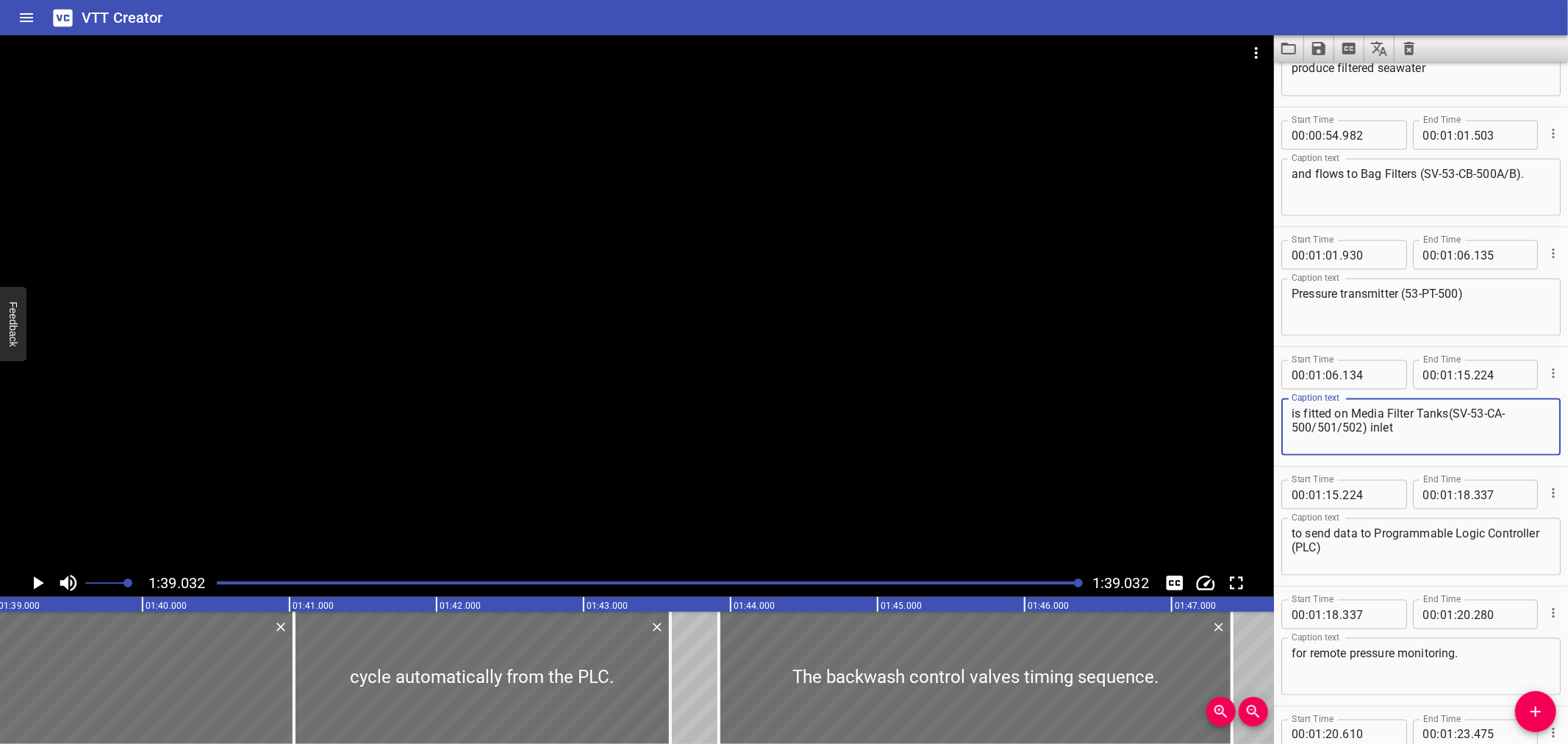
click at [1451, 407] on textarea "is fitted on Media Filter Tanks(SV-53-CA-500/501/502) inlet" at bounding box center [1421, 428] width 259 height 42
click at [1446, 416] on textarea "is fitted on Media Filter Tanks(SV-53-CA-500/501/502) inlet" at bounding box center [1421, 428] width 259 height 42
type textarea "is fitted on Media Filter Tanks (SV-53-CA-500/501/502) inlet"
click at [1325, 47] on icon "Save captions to file" at bounding box center [1319, 49] width 14 height 14
click at [1328, 63] on ul "Save to VTT file Save to SRT file" at bounding box center [1358, 93] width 108 height 64
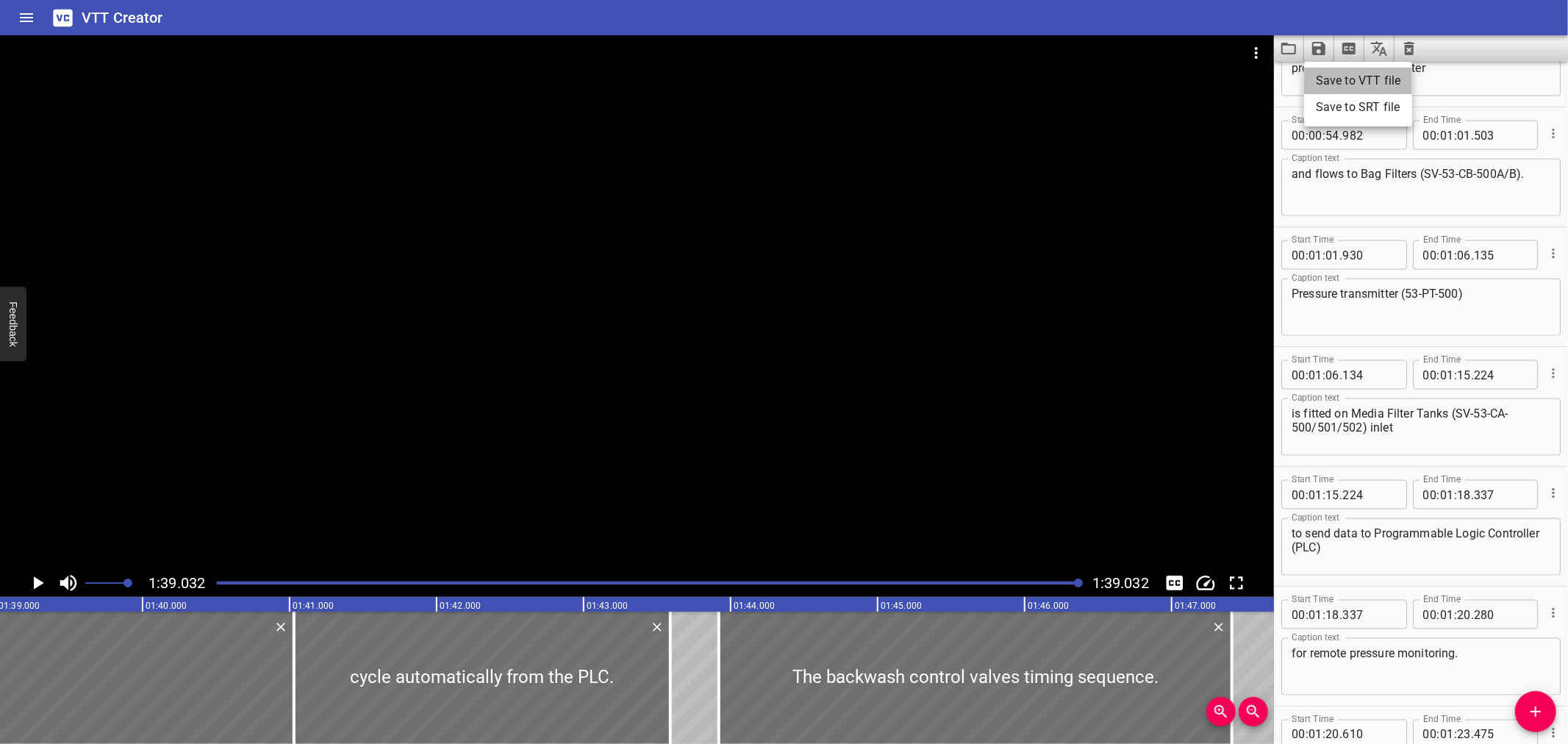
click at [1331, 70] on li "Save to VTT file" at bounding box center [1358, 80] width 108 height 26
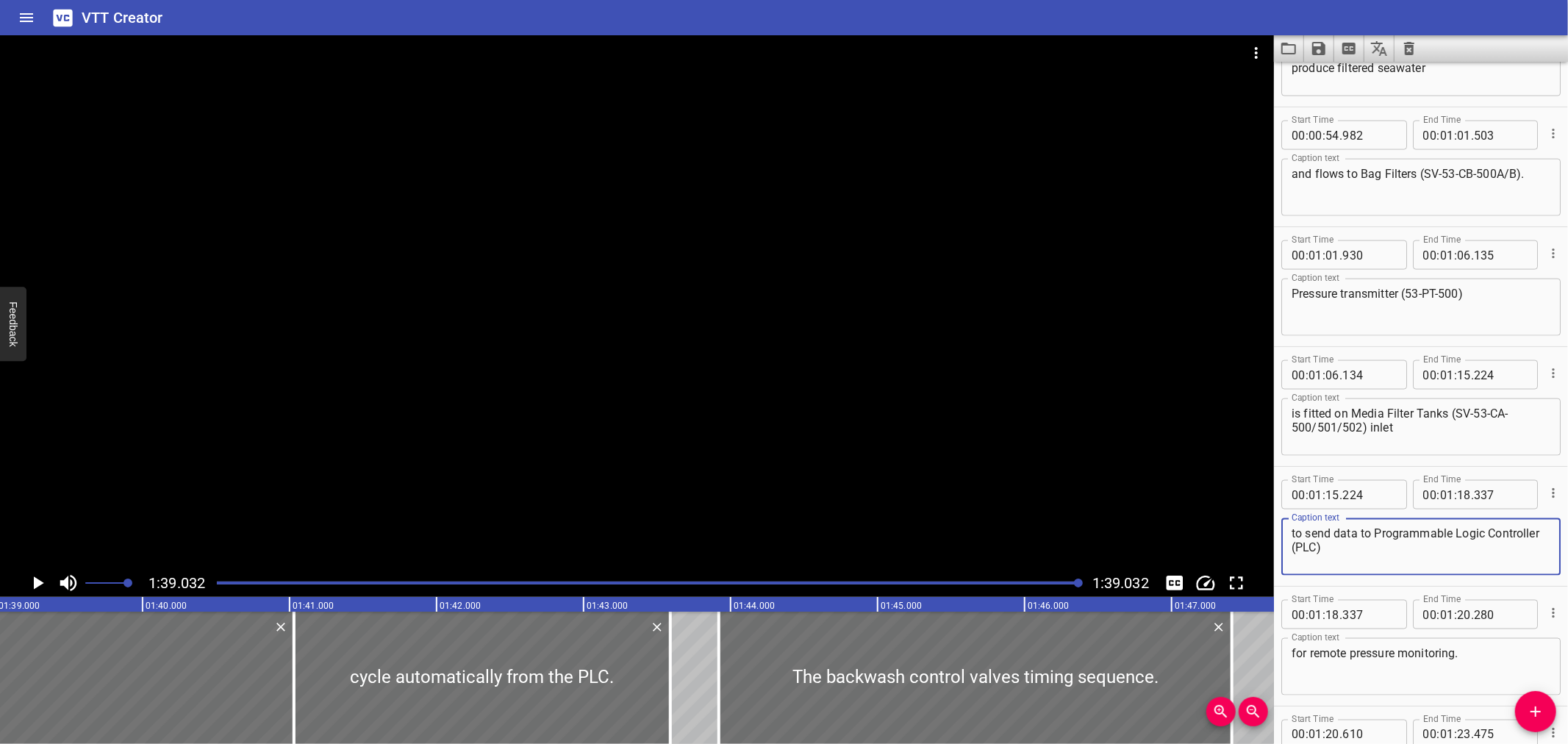
click at [1507, 539] on textarea "to send data to Programmable Logic Controller (PLC)" at bounding box center [1421, 547] width 259 height 42
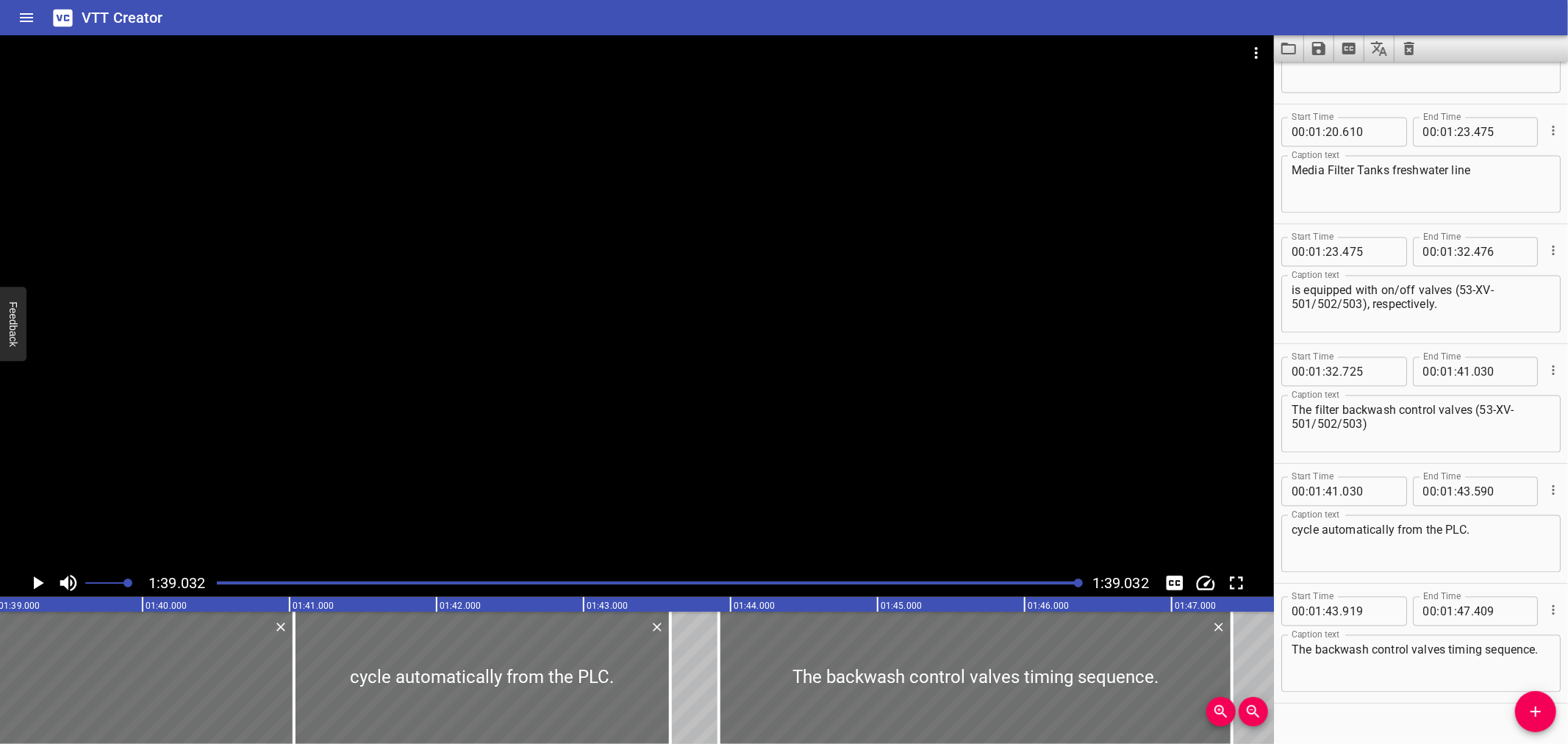
scroll to position [2381, 0]
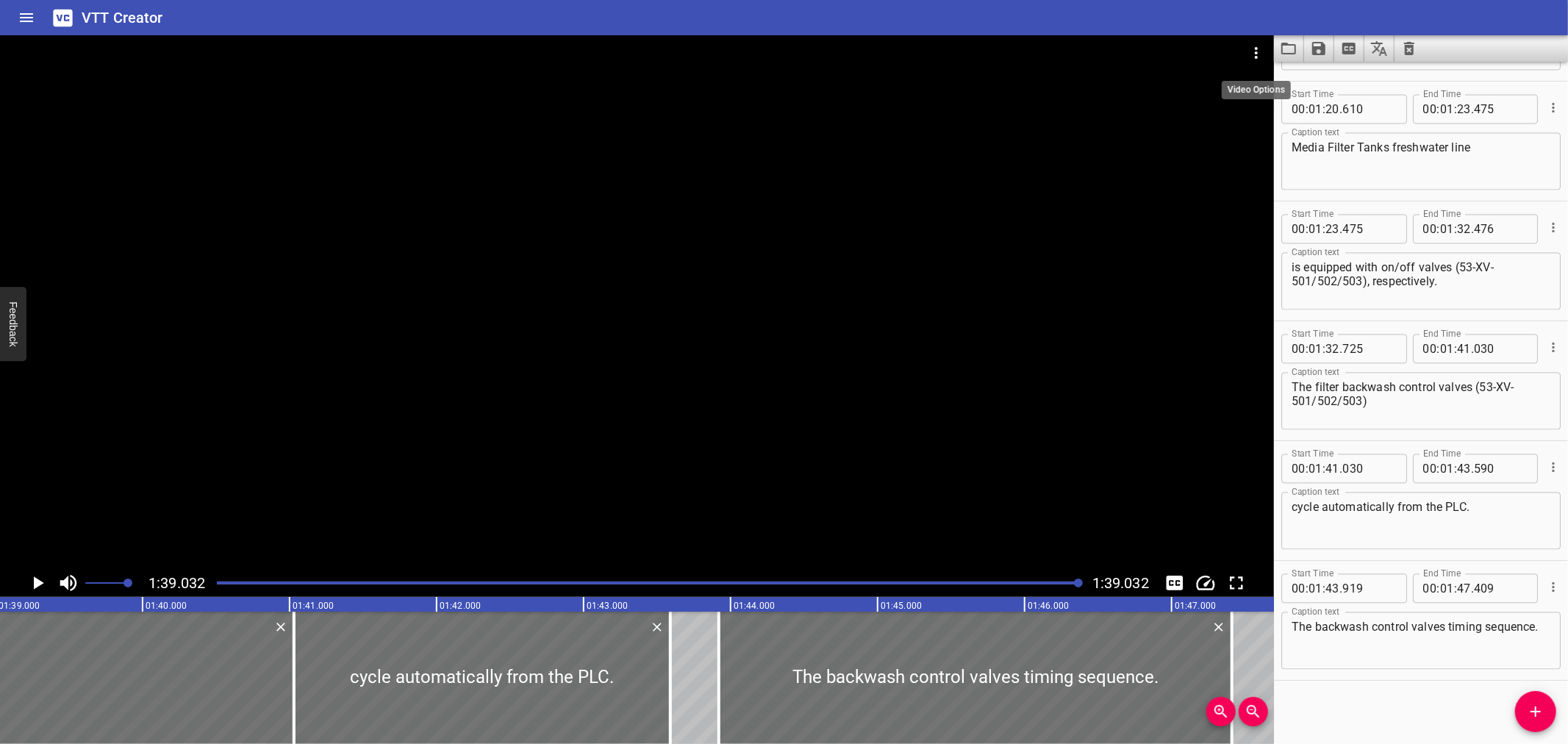
click at [1246, 56] on button "Video Options" at bounding box center [1257, 53] width 35 height 35
type input "720"
click at [1274, 46] on li "Select New Video File..." at bounding box center [1312, 54] width 146 height 26
click at [1474, 50] on div at bounding box center [784, 372] width 1568 height 744
click at [1279, 56] on button "Load captions from file" at bounding box center [1289, 48] width 30 height 26
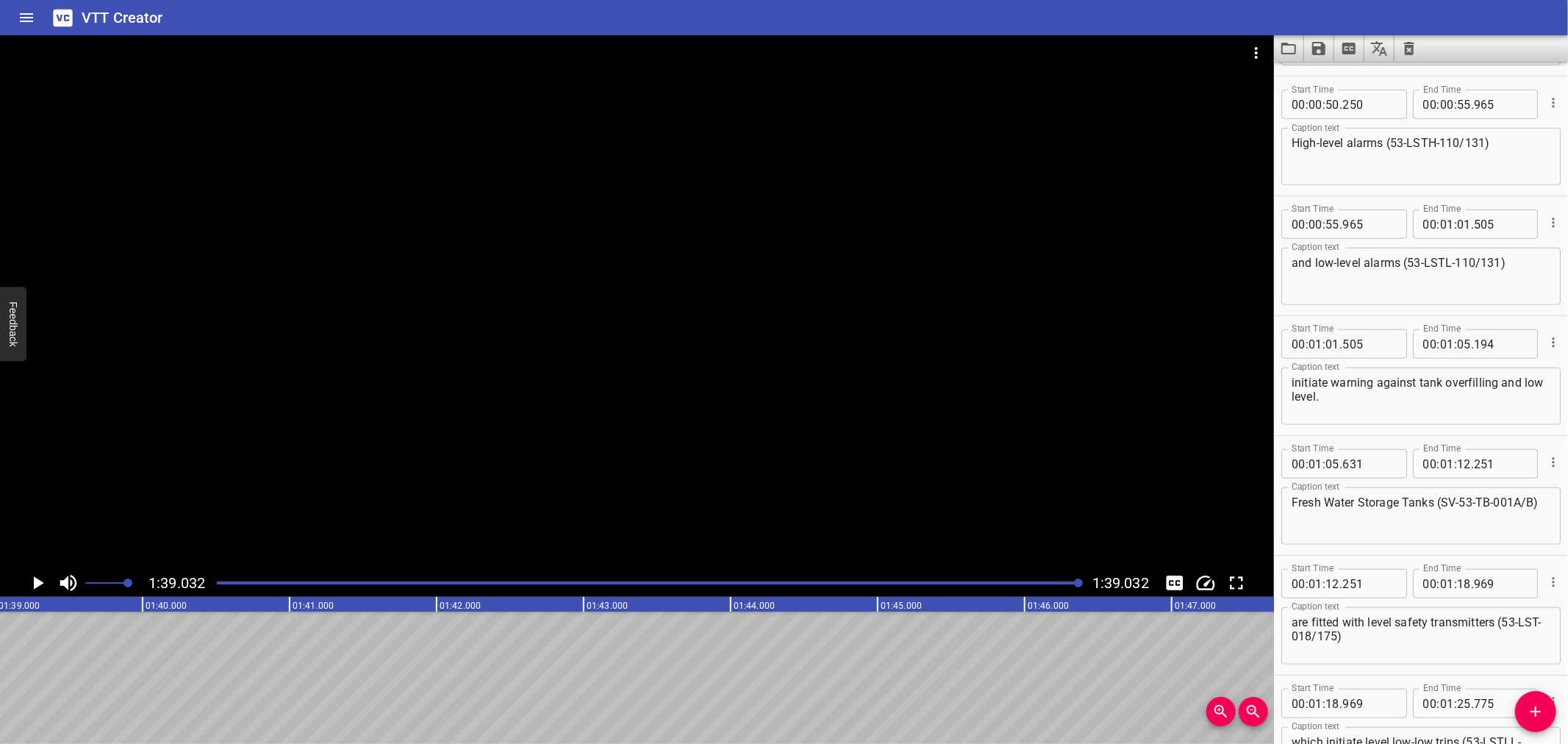
scroll to position [825, 0]
click at [1440, 443] on div "Start Time 00 : 00 : 55 . 965 Start Time End Time 00 : 01 : 01 . 505 End Time C…" at bounding box center [1421, 499] width 294 height 119
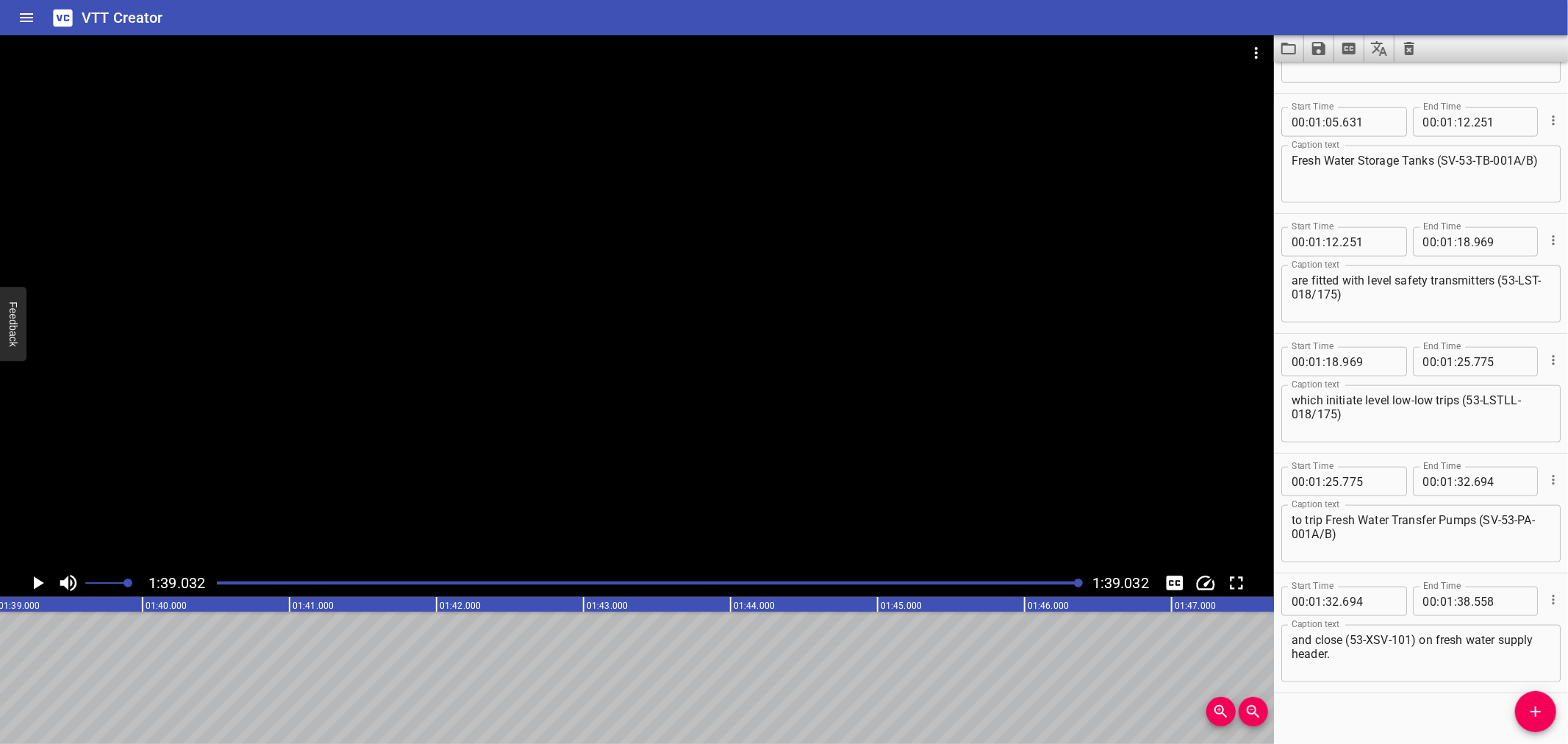
scroll to position [1423, 0]
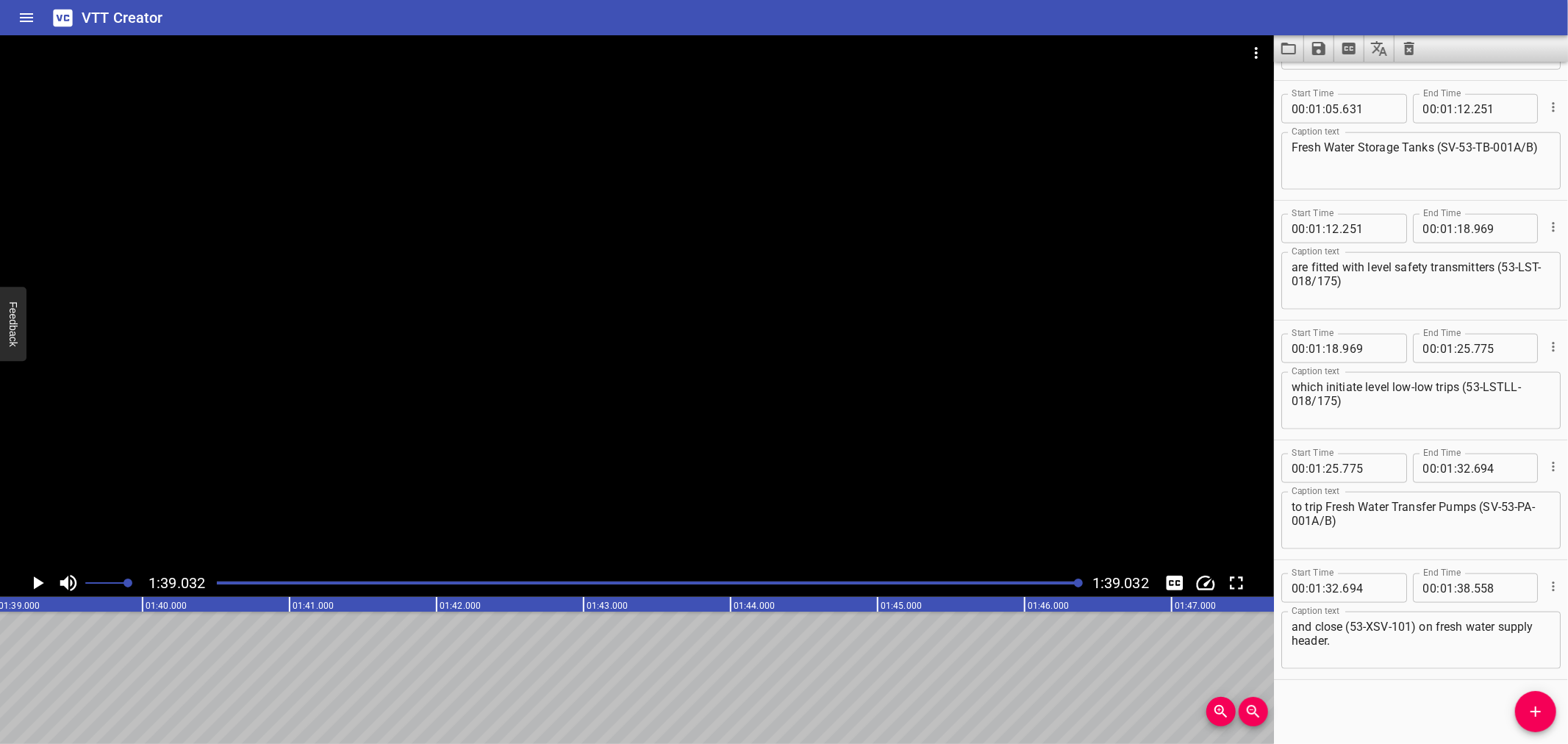
click at [1464, 570] on div "Start Time 00 : 01 : 32 . 694 Start Time End Time 00 : 01 : 38 . 558 End Time" at bounding box center [1420, 586] width 279 height 38
